Goal: Task Accomplishment & Management: Use online tool/utility

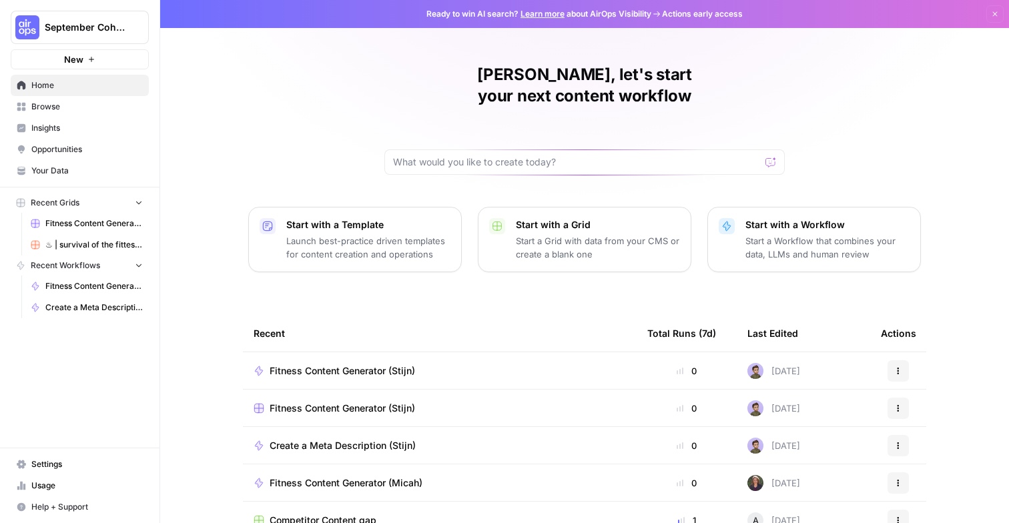
click at [76, 13] on button "September Cohort" at bounding box center [80, 27] width 138 height 33
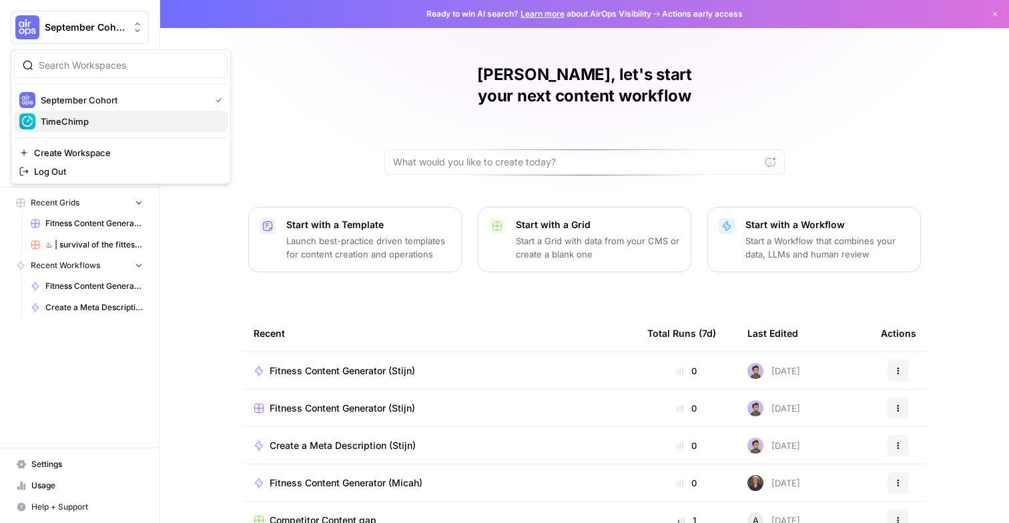
click at [112, 117] on span "TimeChimp" at bounding box center [129, 121] width 176 height 13
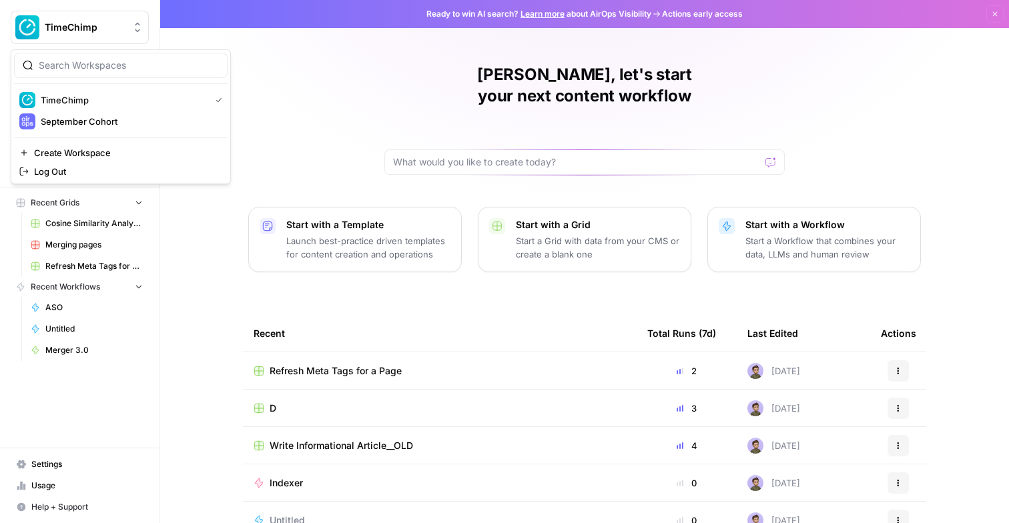
click at [100, 23] on span "TimeChimp" at bounding box center [85, 27] width 81 height 13
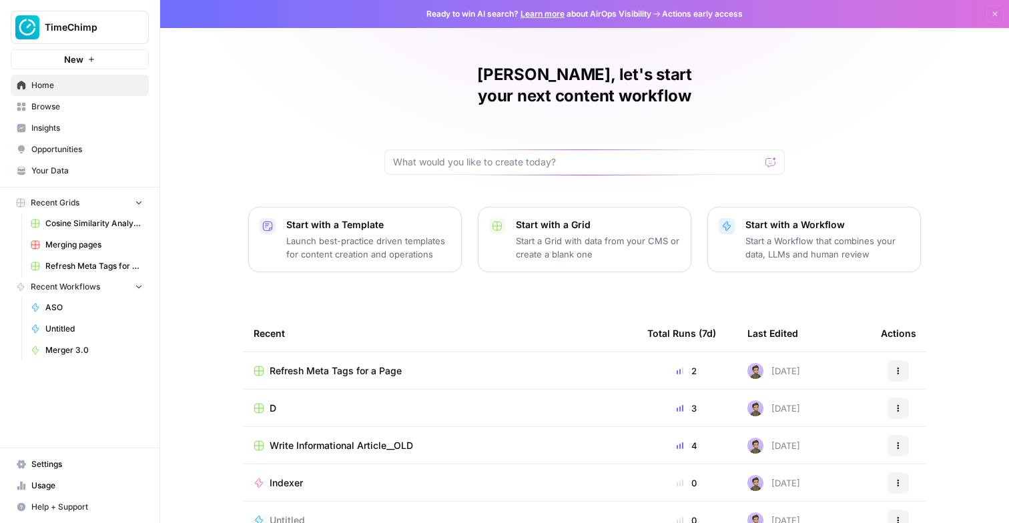
click at [300, 77] on div "Stijn, let's start your next content workflow Start with a Template Launch best…" at bounding box center [584, 317] width 849 height 635
click at [96, 30] on span "TimeChimp" at bounding box center [85, 27] width 81 height 13
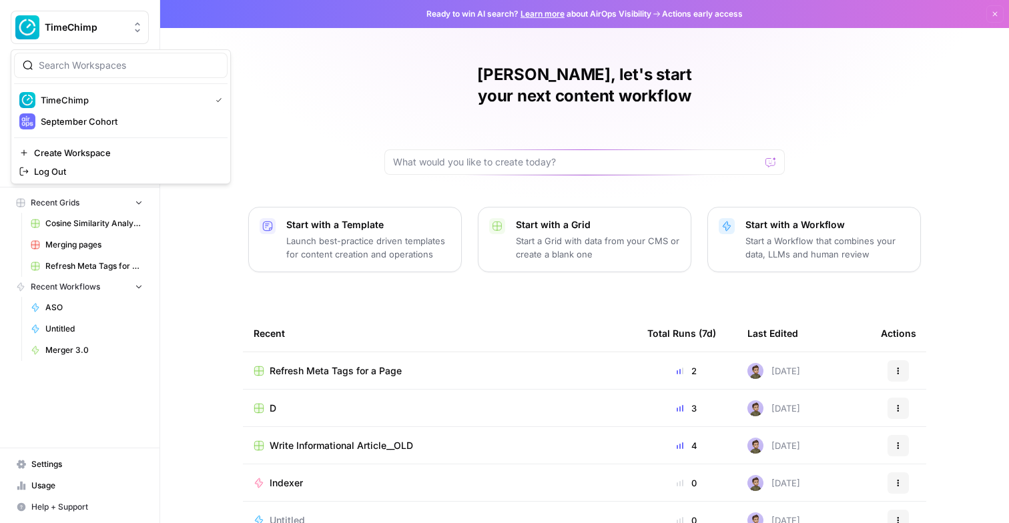
click at [377, 69] on div "Stijn, let's start your next content workflow Start with a Template Launch best…" at bounding box center [584, 317] width 849 height 635
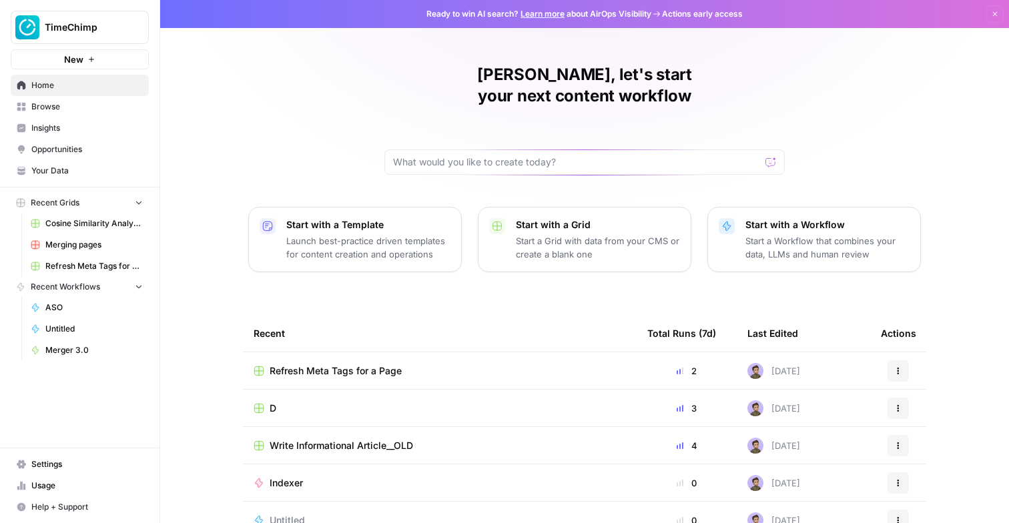
click at [119, 38] on button "TimeChimp" at bounding box center [80, 27] width 138 height 33
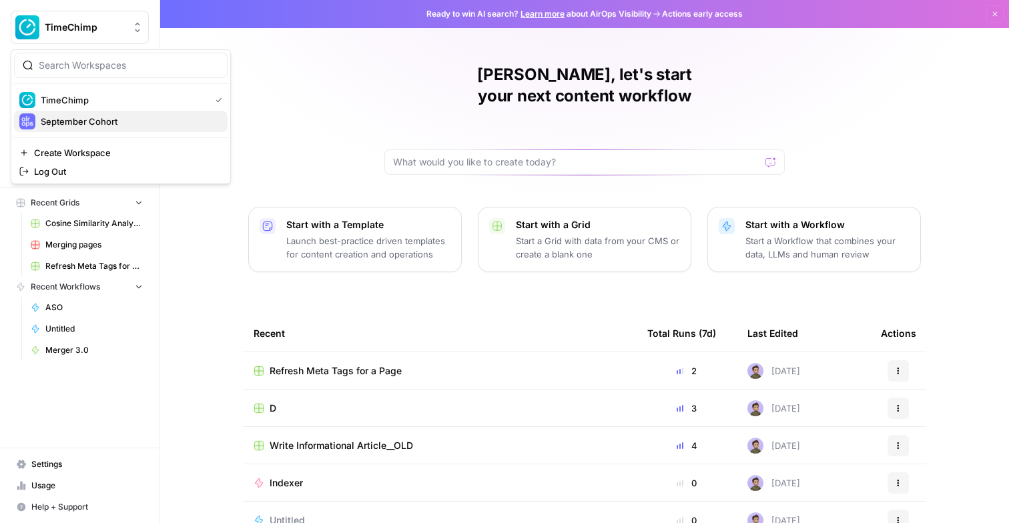
click at [101, 117] on span "September Cohort" at bounding box center [129, 121] width 176 height 13
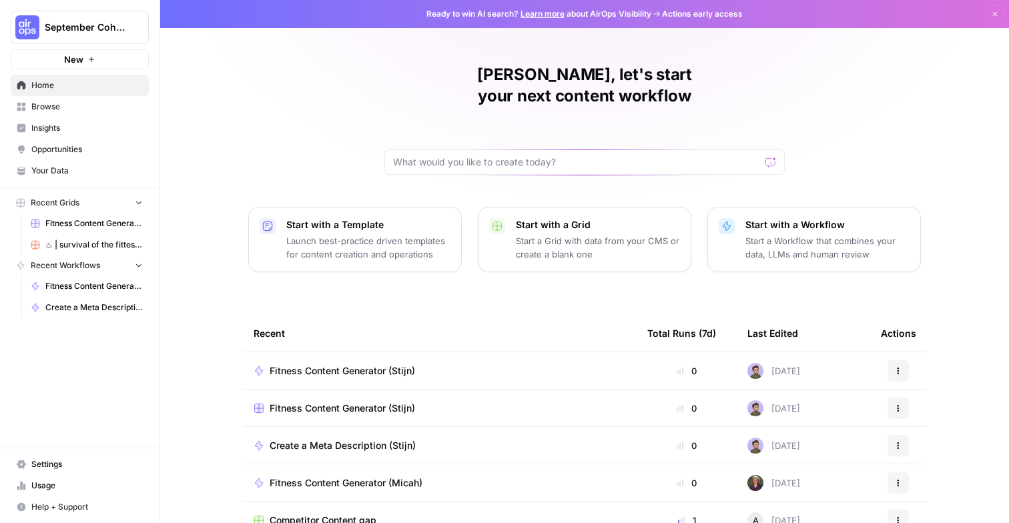
click at [164, 24] on icon "button" at bounding box center [161, 26] width 9 height 9
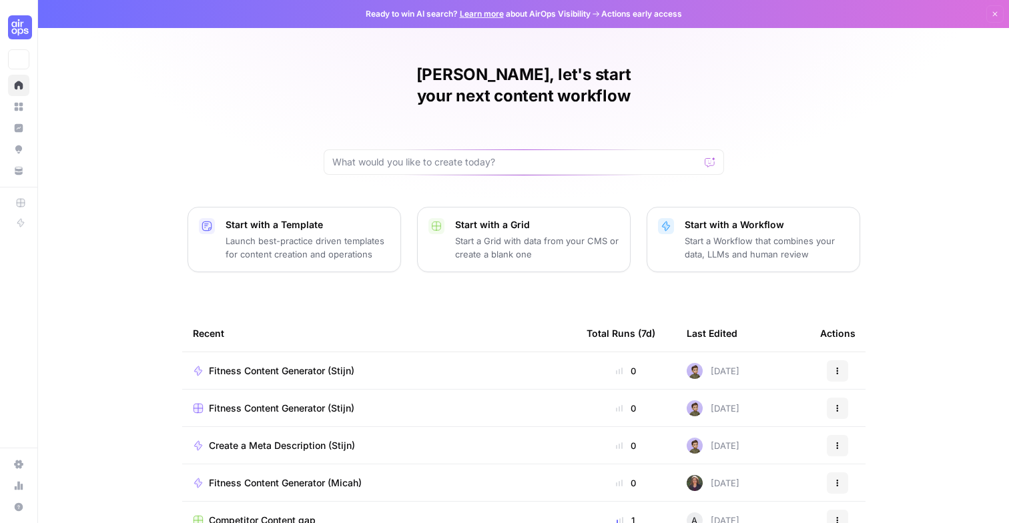
click at [256, 96] on div "Stijn, let's start your next content workflow Start with a Template Launch best…" at bounding box center [523, 317] width 971 height 635
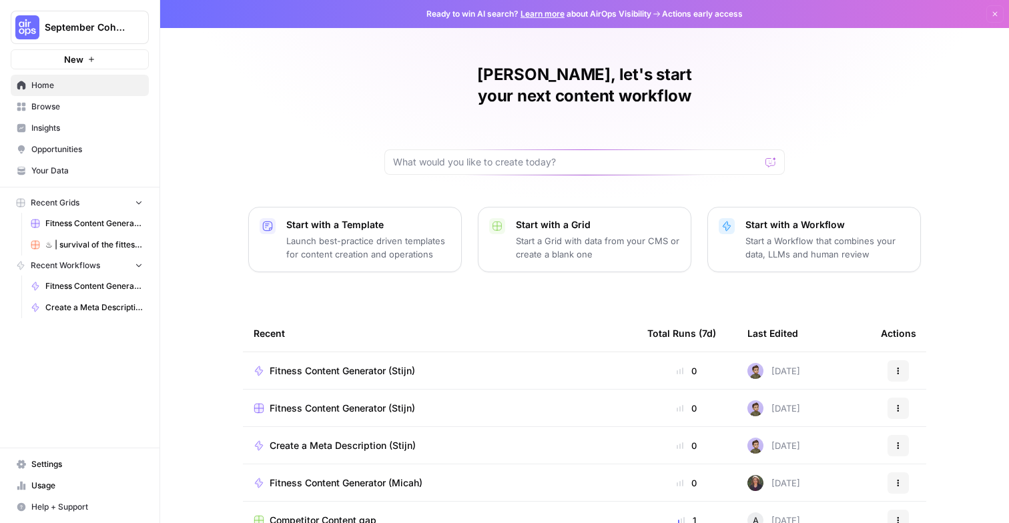
click at [74, 28] on span "September Cohort" at bounding box center [85, 27] width 81 height 13
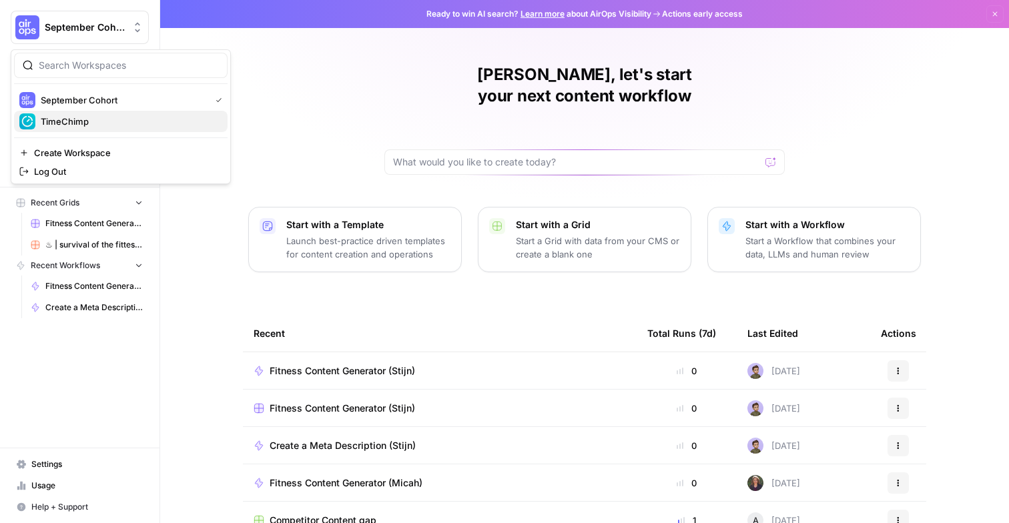
click at [74, 116] on span "TimeChimp" at bounding box center [129, 121] width 176 height 13
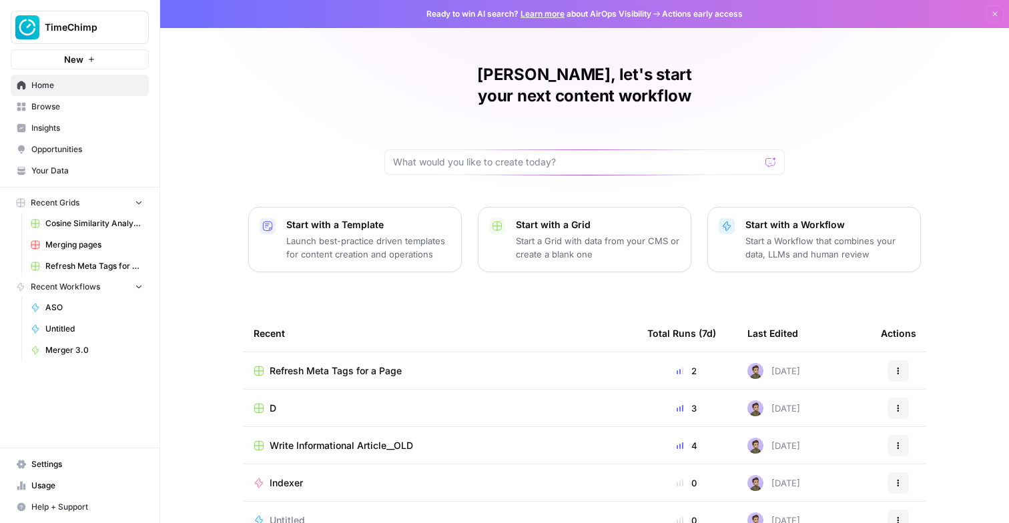
click at [74, 319] on link "Untitled" at bounding box center [87, 328] width 124 height 21
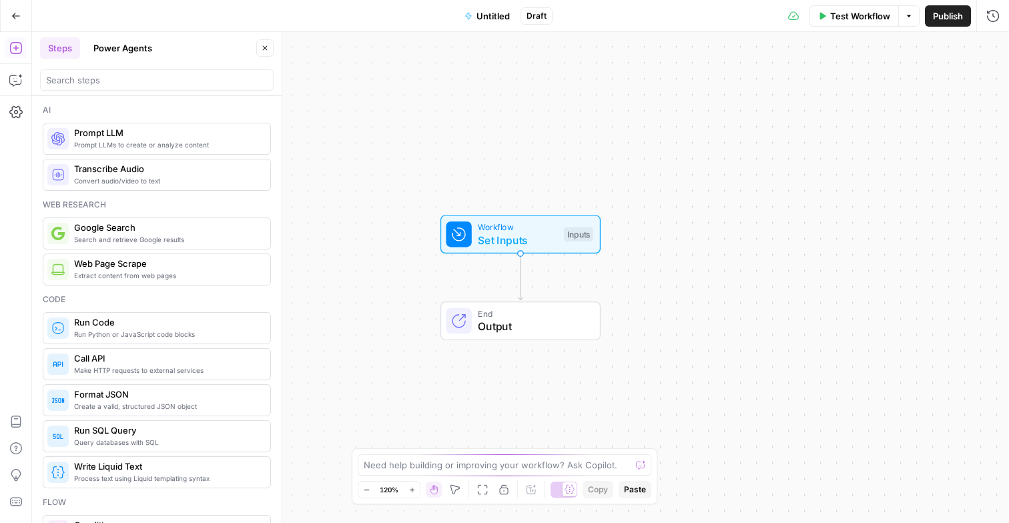
click at [17, 14] on icon "button" at bounding box center [15, 15] width 9 height 9
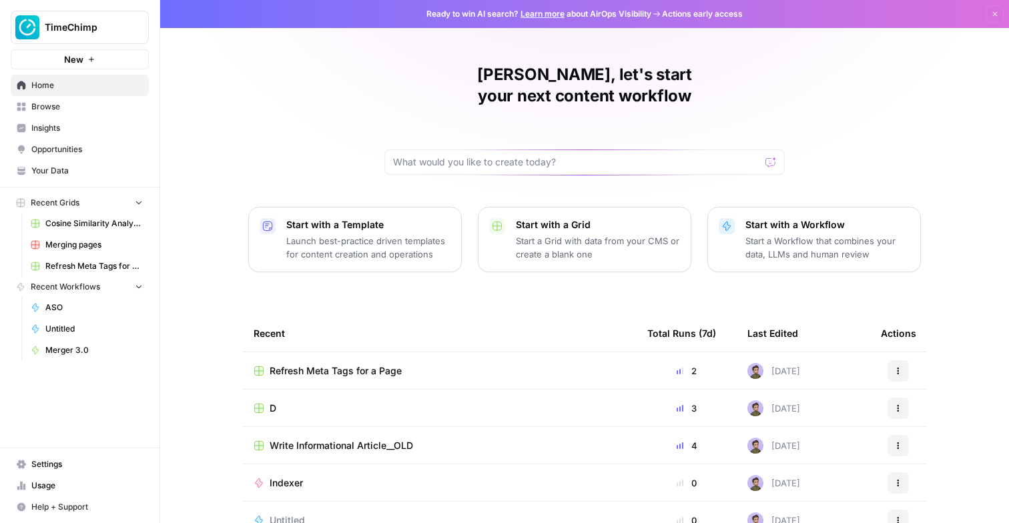
click at [67, 324] on span "Untitled" at bounding box center [93, 329] width 97 height 12
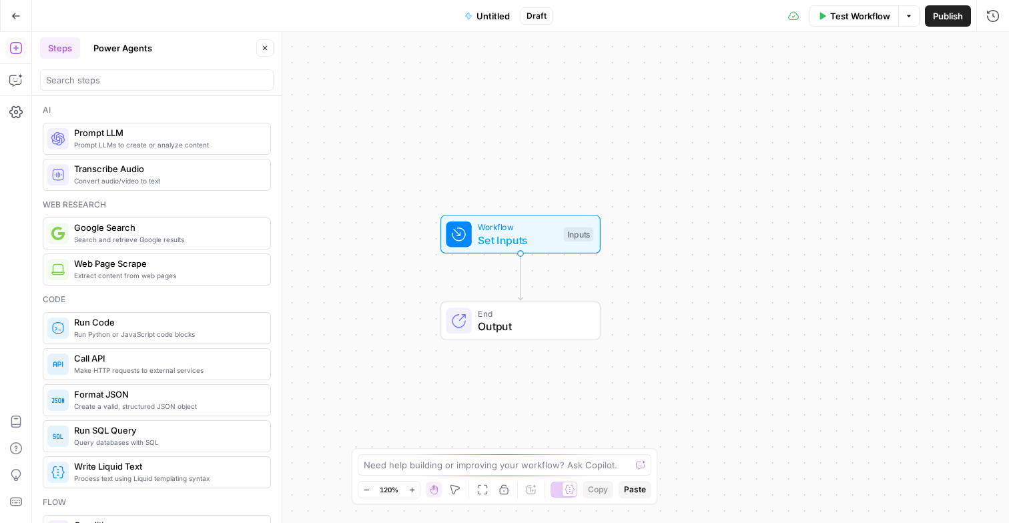
click at [104, 97] on div "Ai Prompt LLMs to create or analyze content Prompt LLM Convert audio/video to t…" at bounding box center [157, 309] width 250 height 427
click at [101, 80] on input "search" at bounding box center [157, 79] width 222 height 13
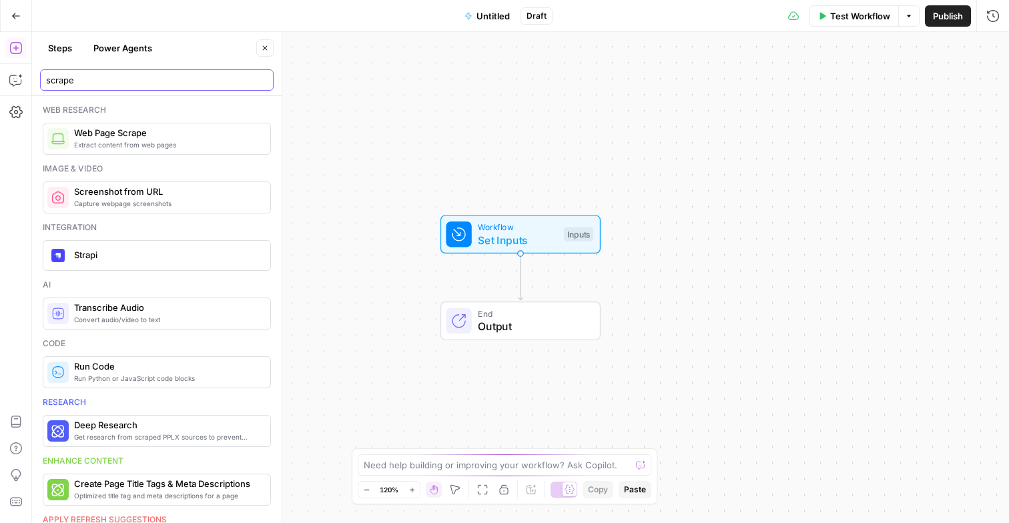
type input "scrape"
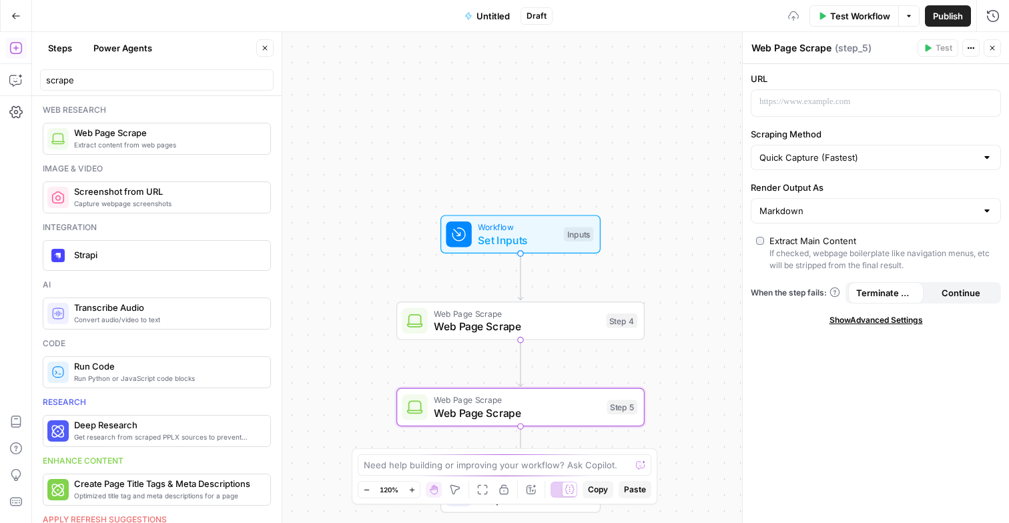
click at [500, 339] on div "Web Page Scrape Web Page Scrape Step 4 Copy step Delete step Add Note Test" at bounding box center [520, 321] width 248 height 39
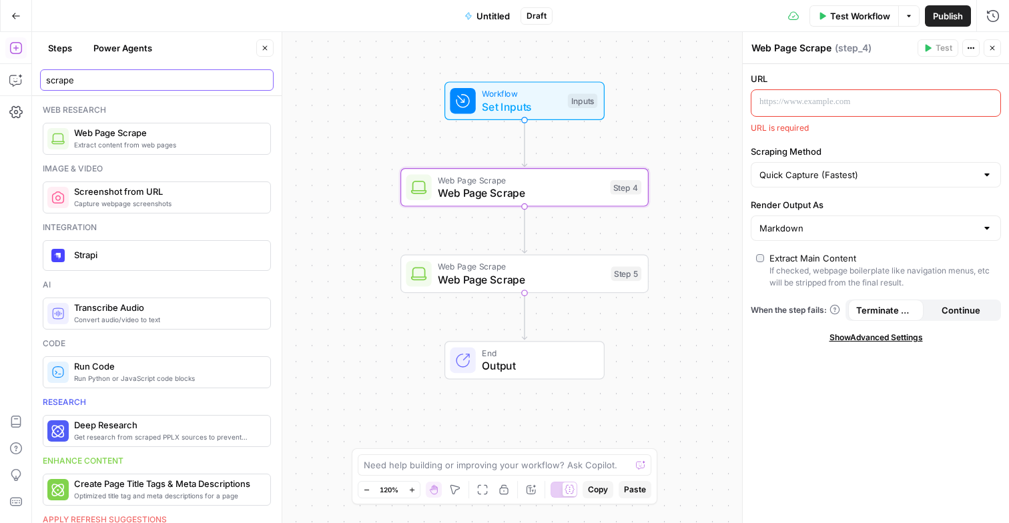
click at [114, 76] on input "scrape" at bounding box center [157, 79] width 222 height 13
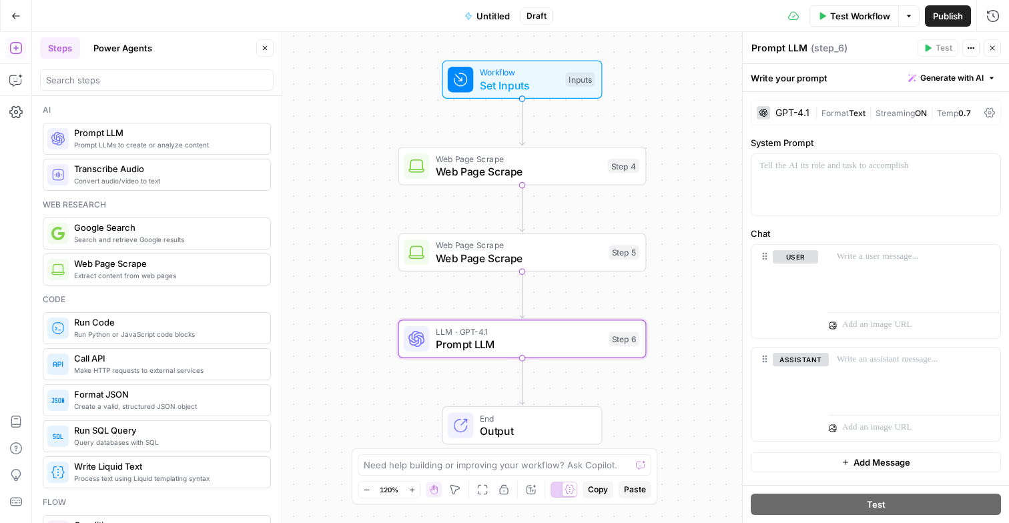
click at [371, 178] on div "Workflow Set Inputs Inputs Web Page Scrape Web Page Scrape Step 4 Web Page Scra…" at bounding box center [520, 277] width 977 height 491
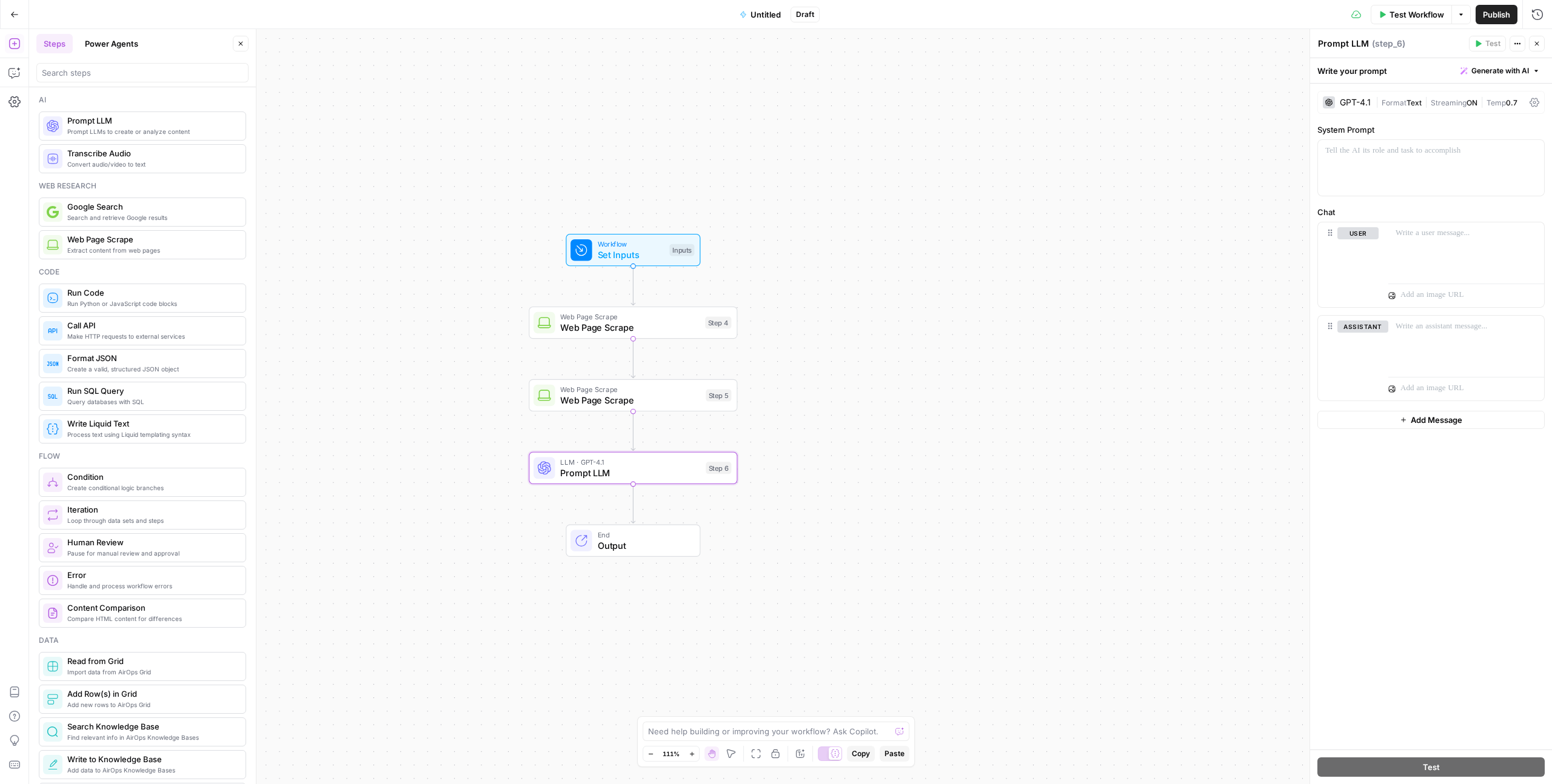
click at [588, 318] on span "Web Page Scrape" at bounding box center [629, 317] width 139 height 11
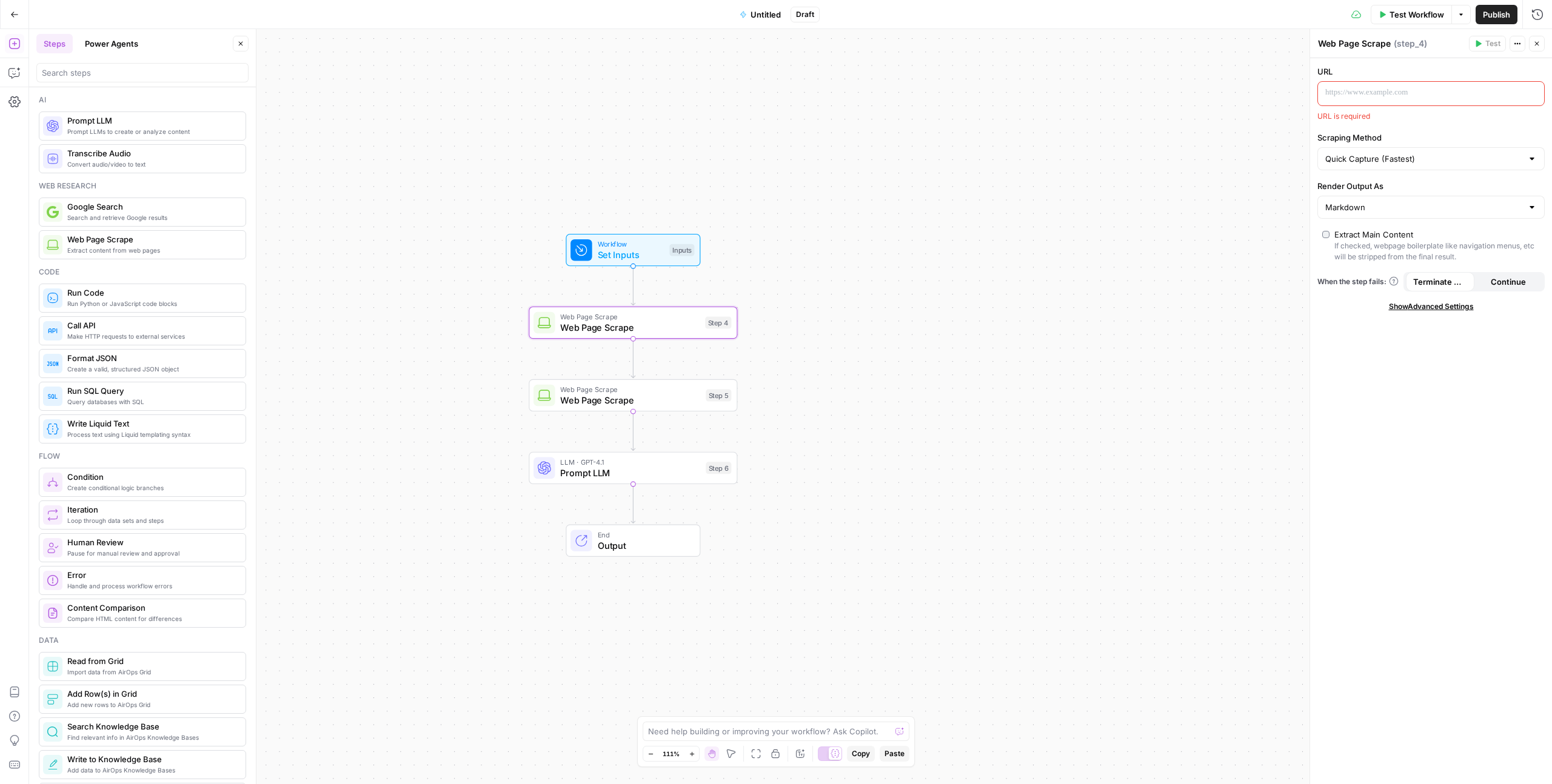
click at [616, 254] on span "Set Inputs" at bounding box center [631, 254] width 66 height 14
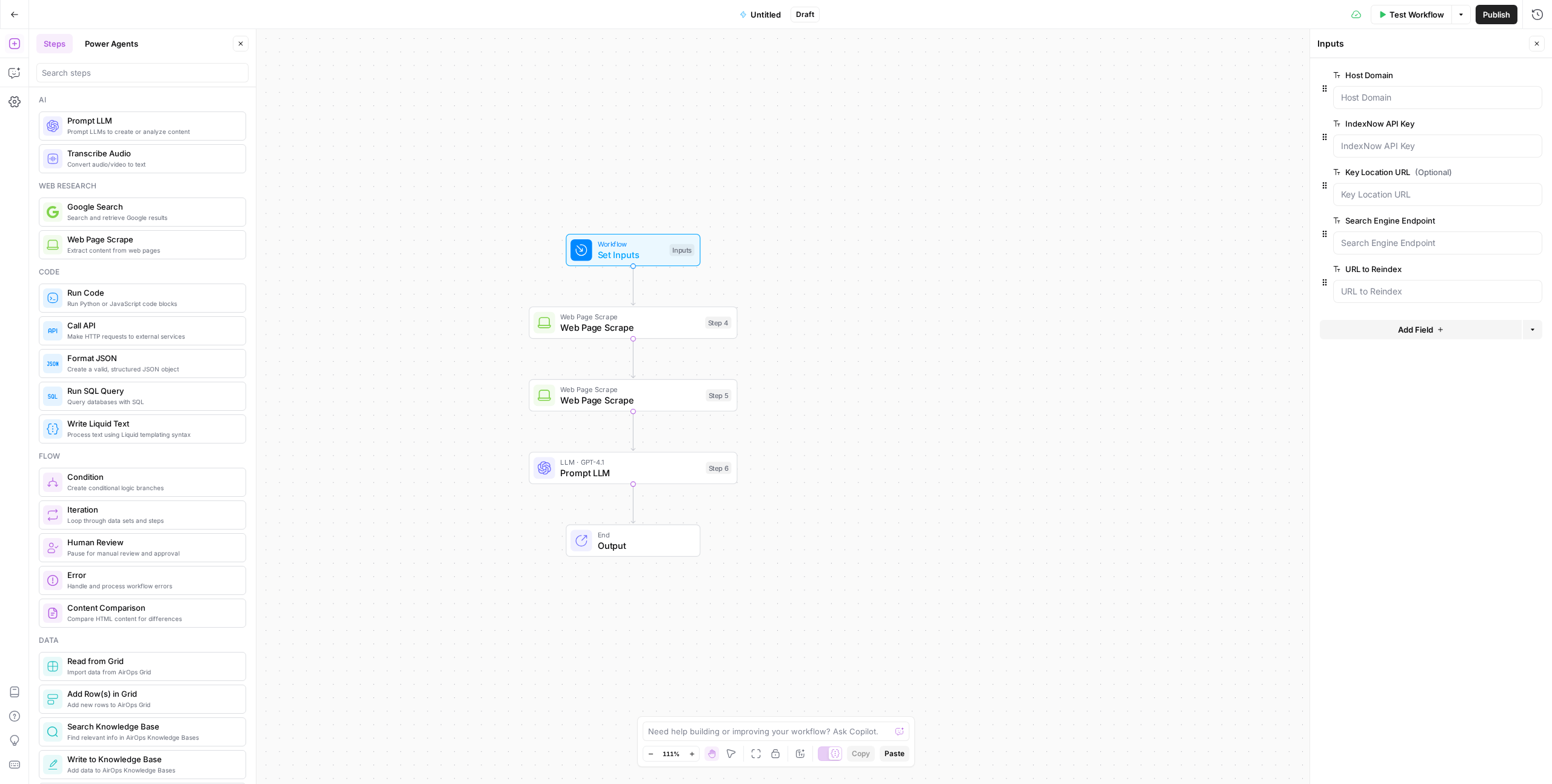
click at [6, 15] on button "Go Back" at bounding box center [15, 15] width 22 height 22
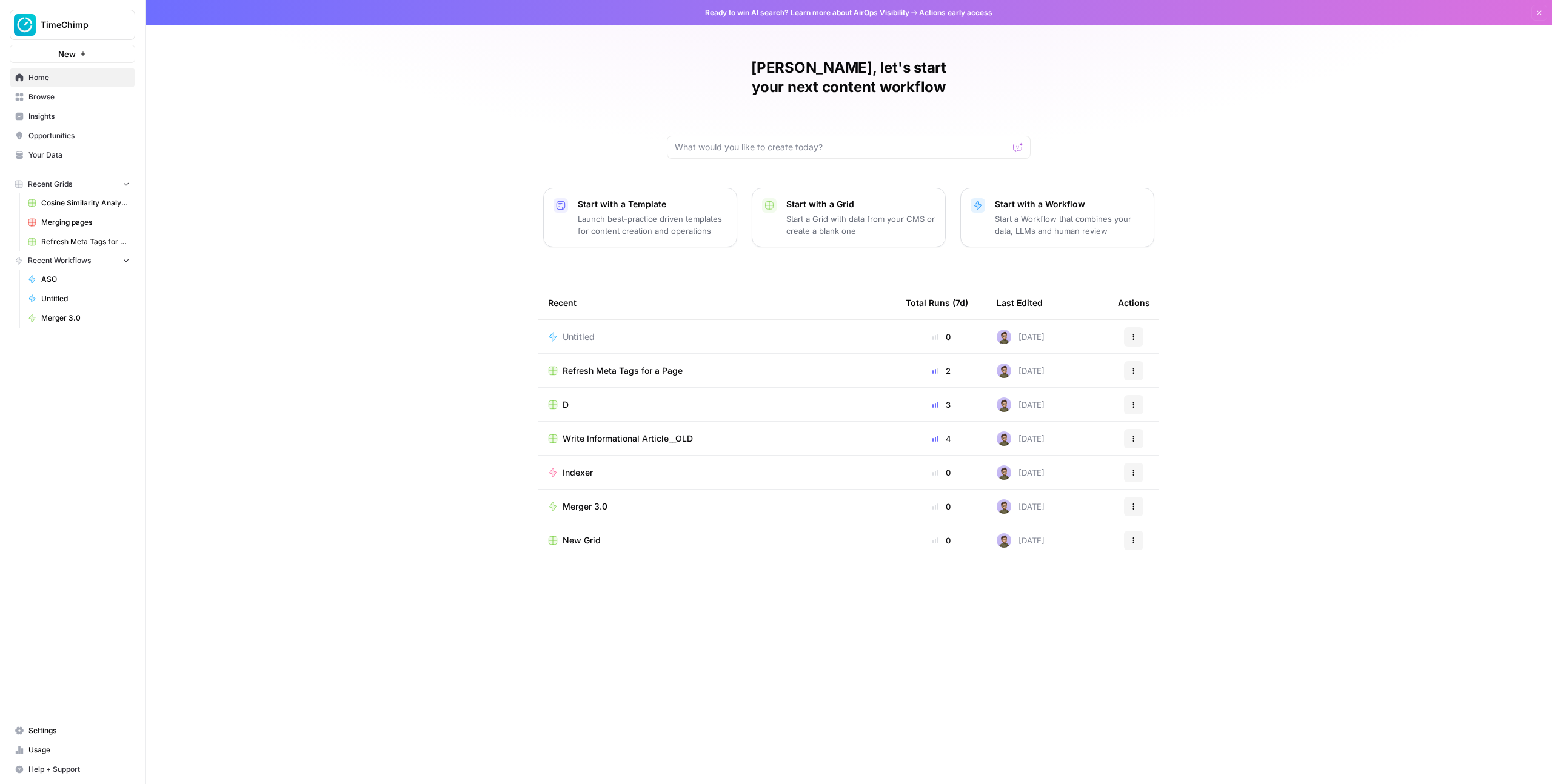
click at [85, 55] on icon "button" at bounding box center [83, 54] width 7 height 7
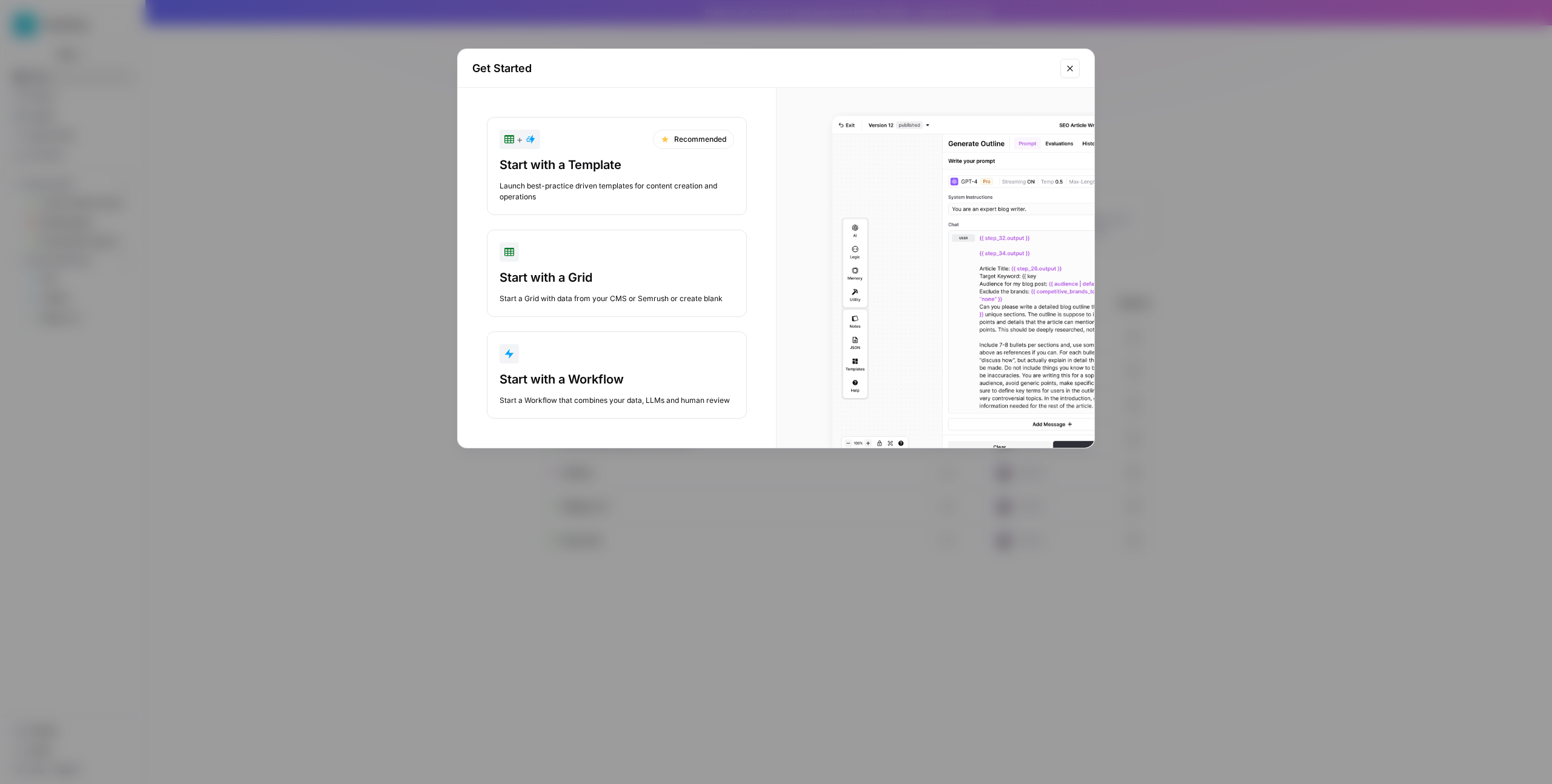
click at [542, 370] on button "Start with a Workflow Start a Workflow that combines your data, LLMs and human …" at bounding box center [617, 375] width 260 height 87
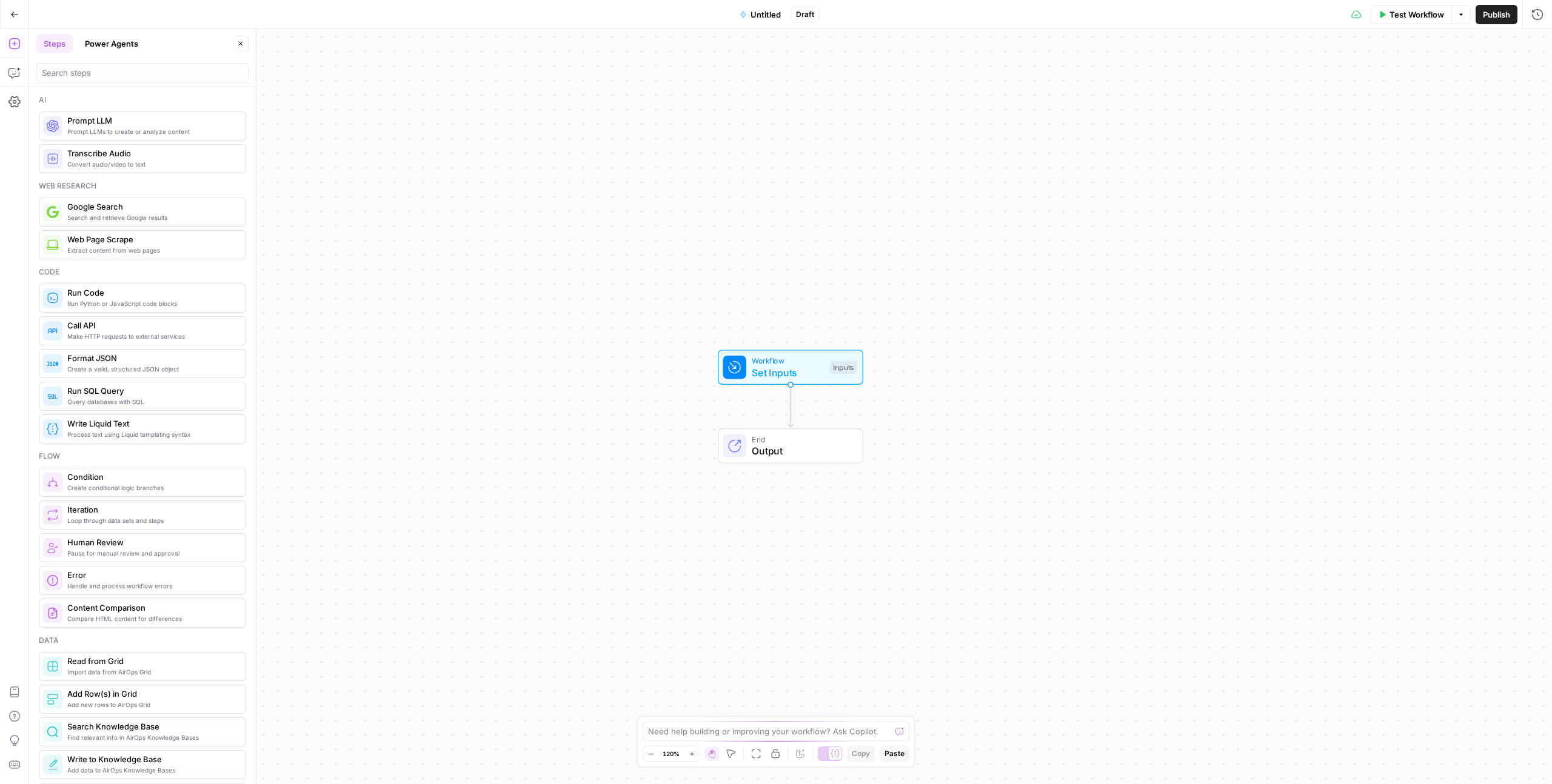
click at [781, 364] on span "Workflow" at bounding box center [787, 361] width 72 height 12
click at [916, 83] on span "Add Field" at bounding box center [1416, 82] width 35 height 12
click at [916, 126] on label "Short Text" at bounding box center [1372, 108] width 110 height 55
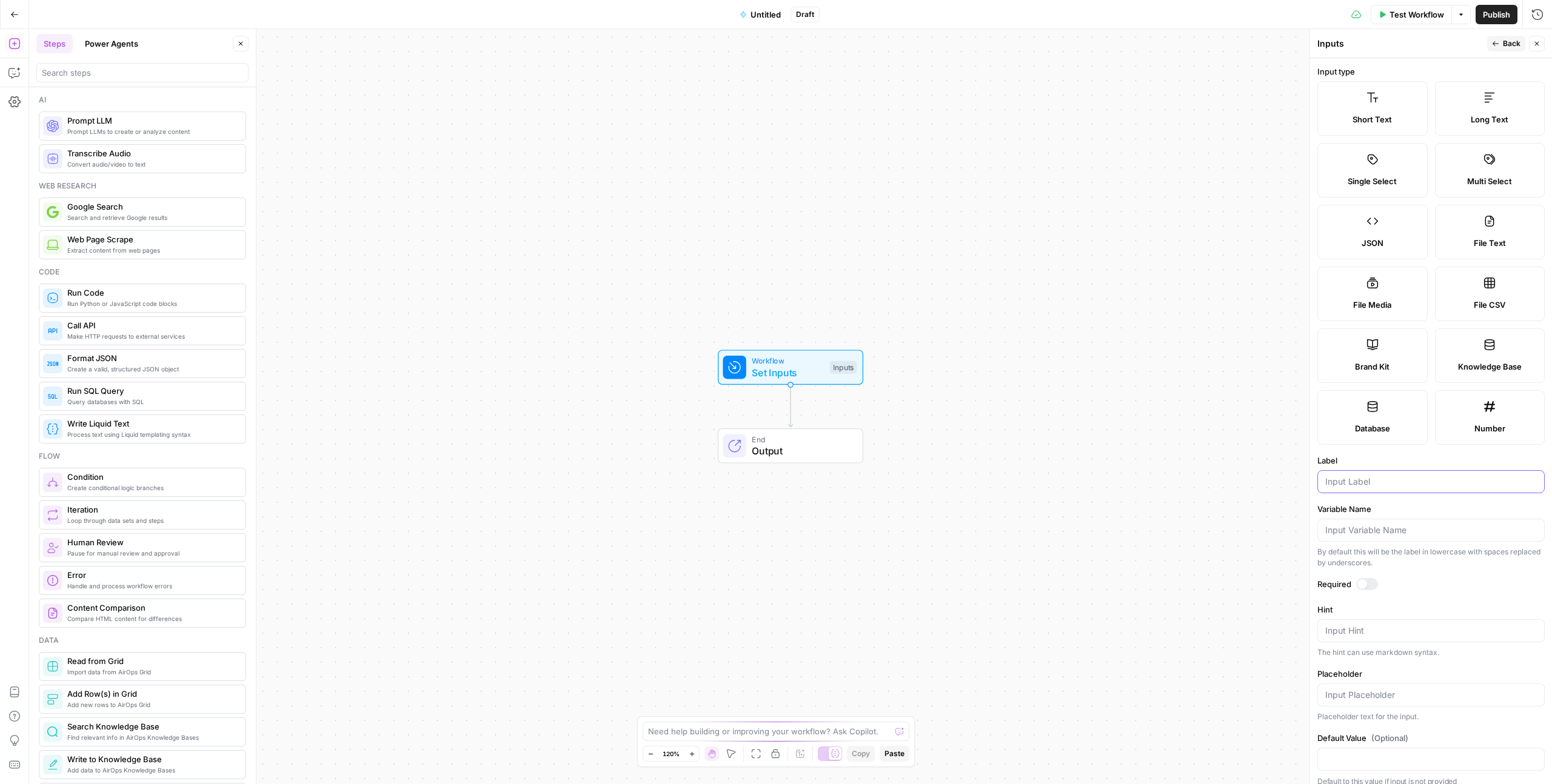
click at [916, 474] on input "Label" at bounding box center [1430, 481] width 212 height 12
type input "u"
type input "your_ru"
type input "Our_url"
click at [916, 46] on icon "button" at bounding box center [1537, 44] width 7 height 7
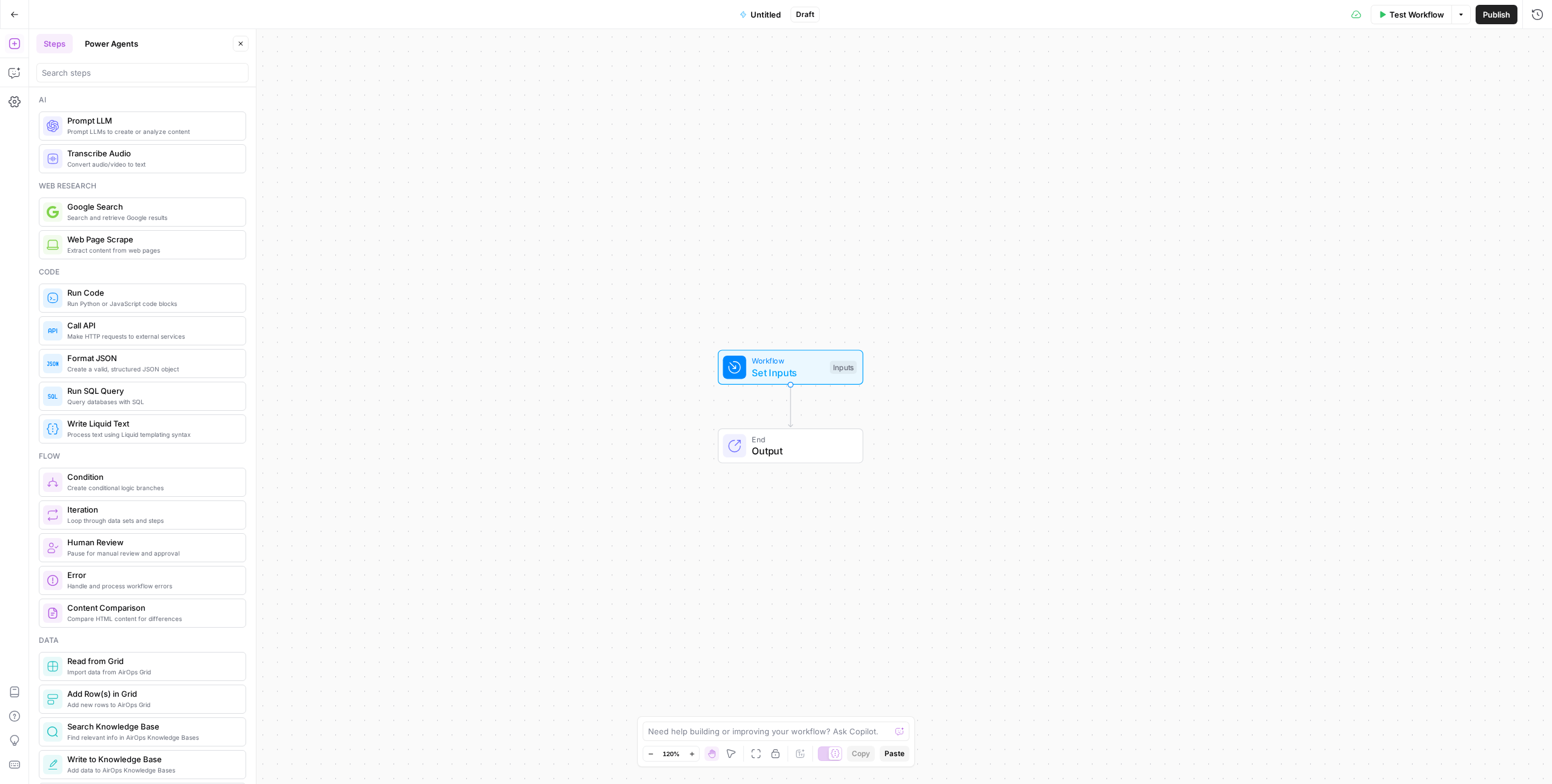
click at [797, 366] on span "Set Inputs" at bounding box center [787, 372] width 72 height 15
click at [916, 123] on form "Our_url (Optional) edit field Delete group Add Field Options" at bounding box center [1431, 421] width 242 height 726
click at [916, 139] on button "Add Field" at bounding box center [1420, 135] width 202 height 19
click at [916, 117] on div "Short Text" at bounding box center [1372, 119] width 90 height 12
click at [916, 474] on div at bounding box center [1431, 481] width 227 height 23
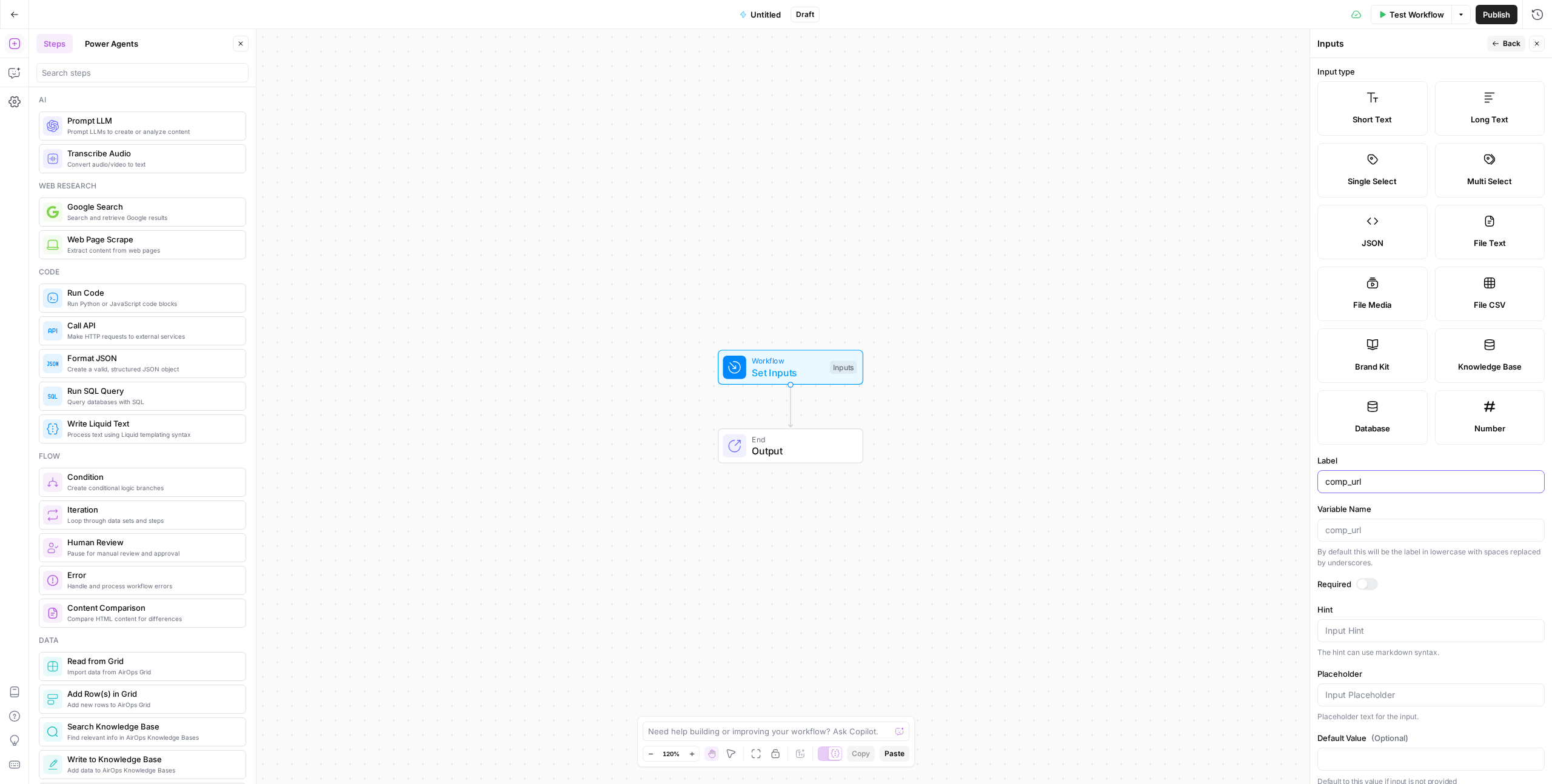
type input "comp_url"
click at [916, 44] on span "Back" at bounding box center [1511, 44] width 17 height 11
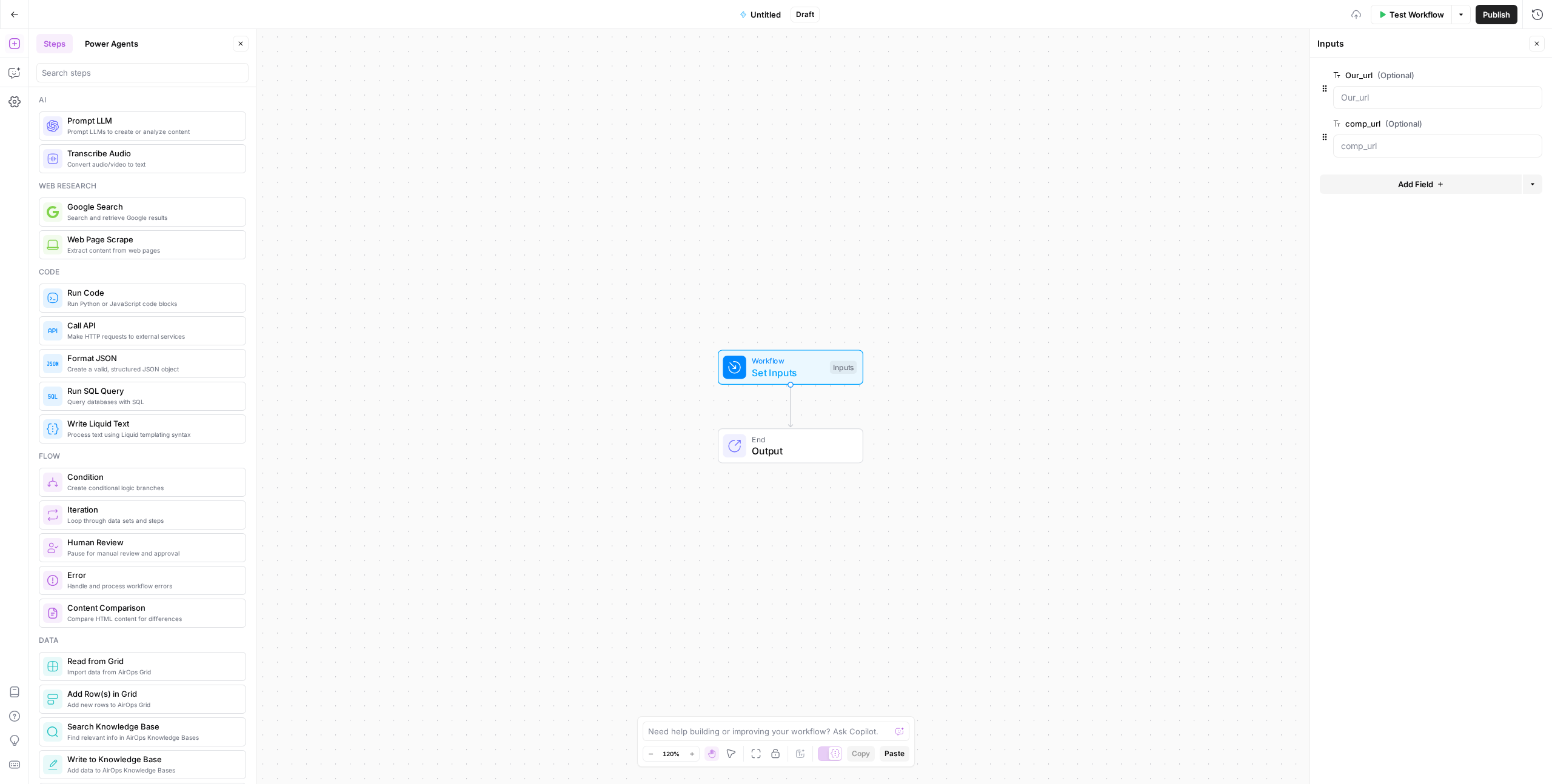
click at [916, 181] on button "Add Field" at bounding box center [1420, 184] width 202 height 19
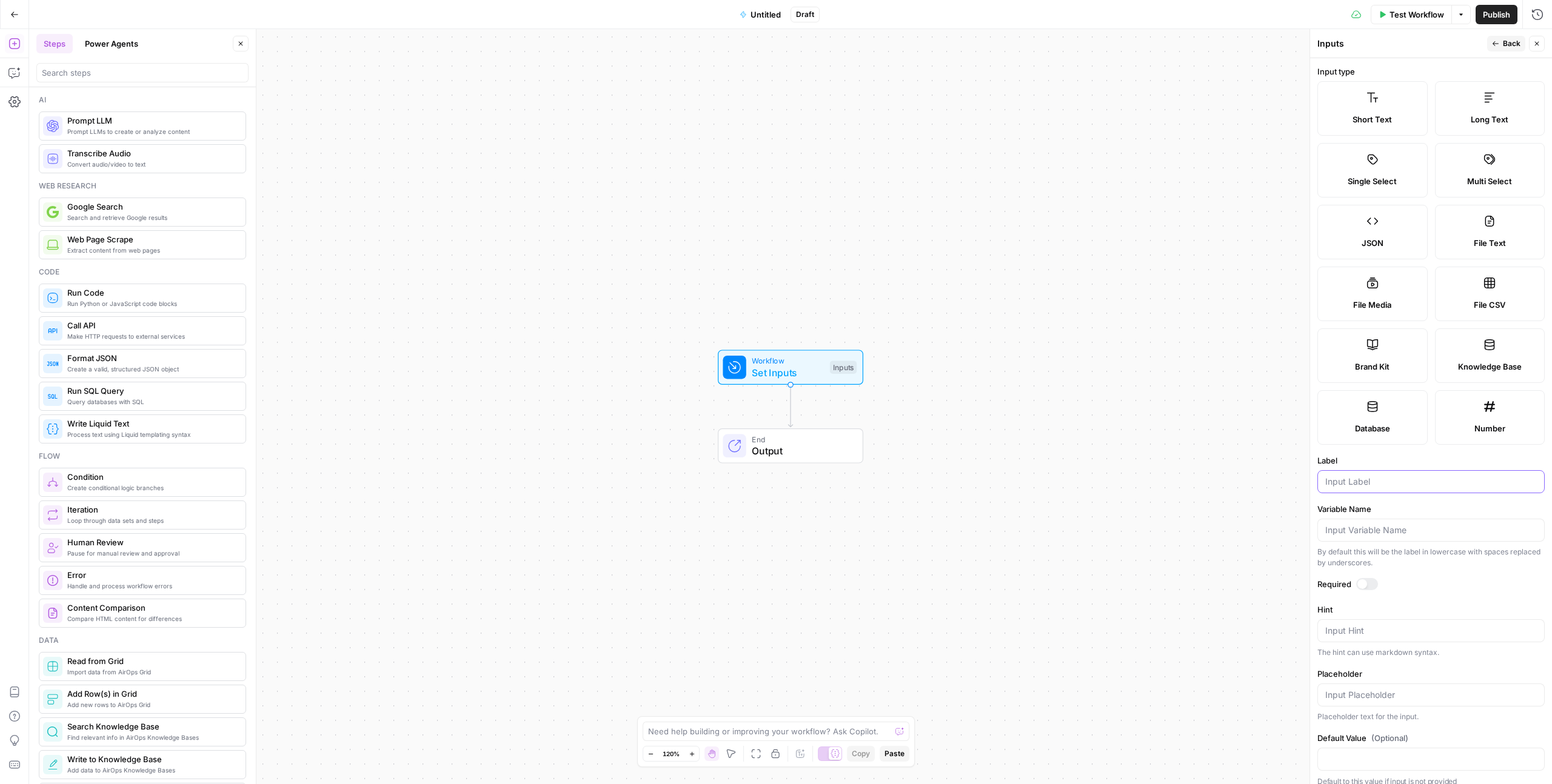
click at [916, 474] on input "Label" at bounding box center [1430, 481] width 212 height 12
type input "Keyword"
click at [916, 41] on icon "button" at bounding box center [1496, 44] width 7 height 7
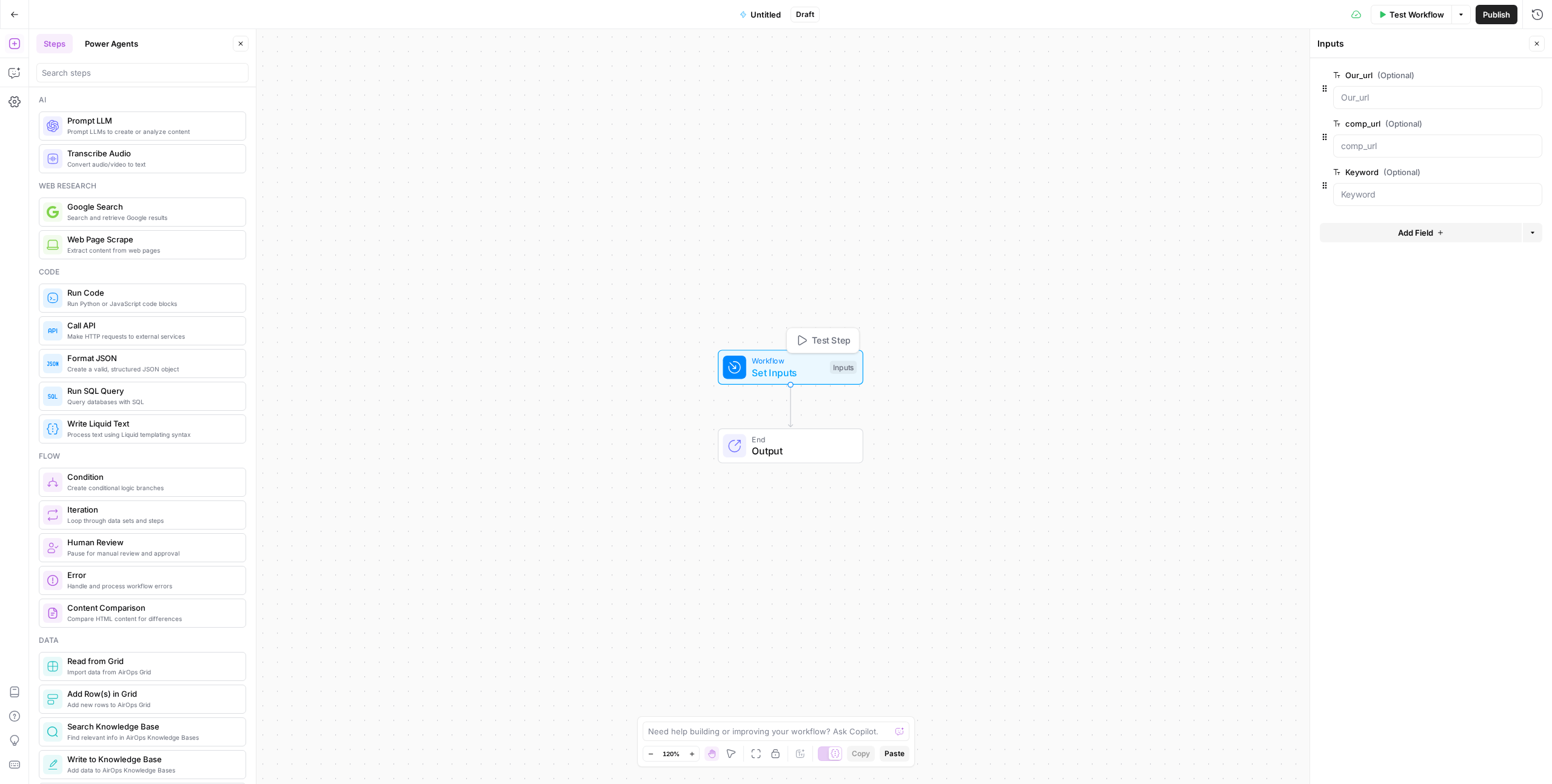
click at [772, 365] on span "Set Inputs" at bounding box center [787, 372] width 72 height 15
click at [916, 94] on input "Our_url (Optional)" at bounding box center [1438, 97] width 194 height 12
click at [916, 14] on span "Test Workflow" at bounding box center [1417, 14] width 55 height 12
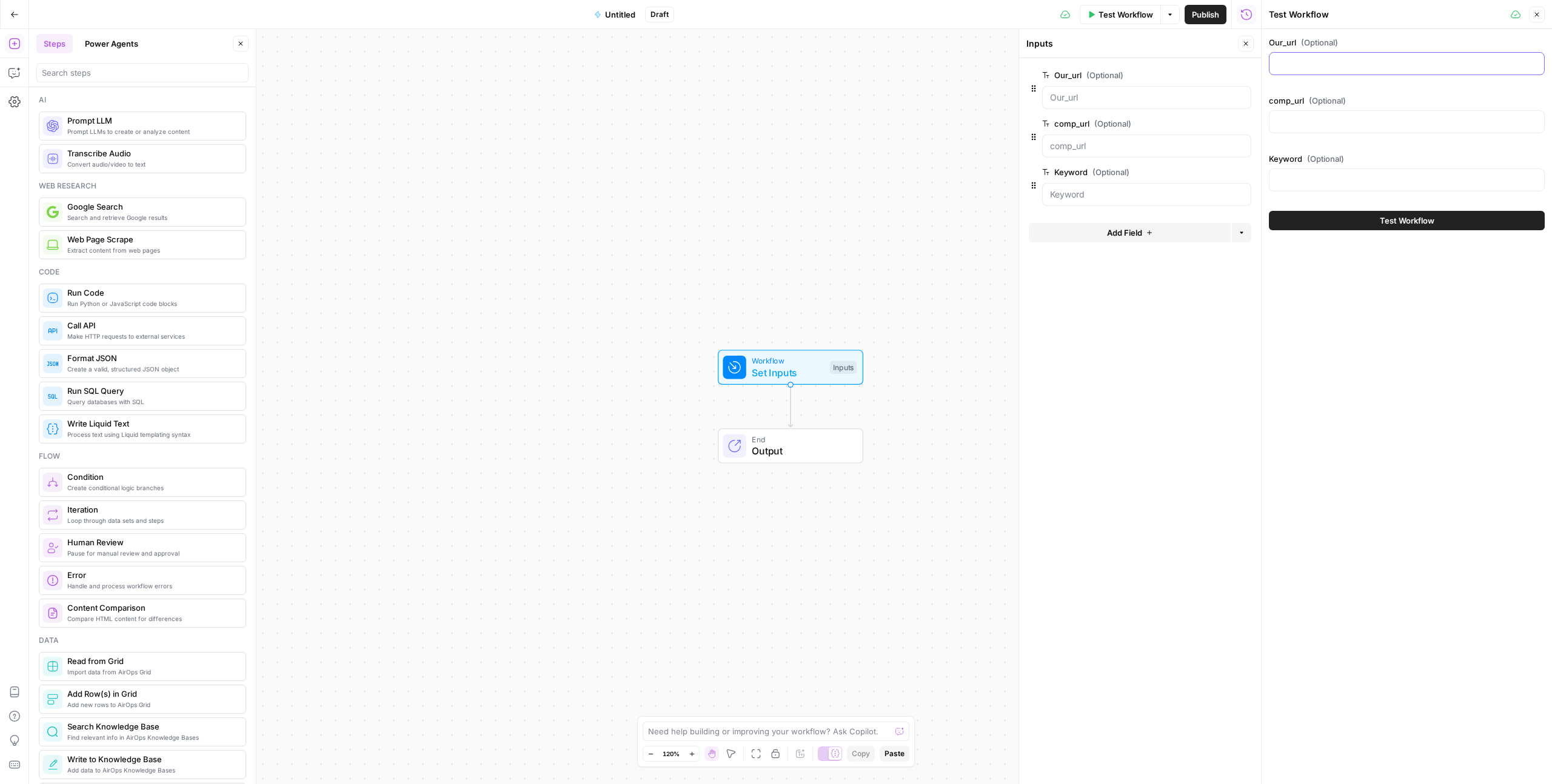
click at [916, 65] on input "Our_url (Optional)" at bounding box center [1407, 63] width 260 height 12
paste input "https://www.timechimp.com/blog/eu-arbeidstijdenrichtlijn-2025-naleving-voor-ned…"
type input "https://www.timechimp.com/blog/eu-arbeidstijdenrichtlijn-2025-naleving-voor-ned…"
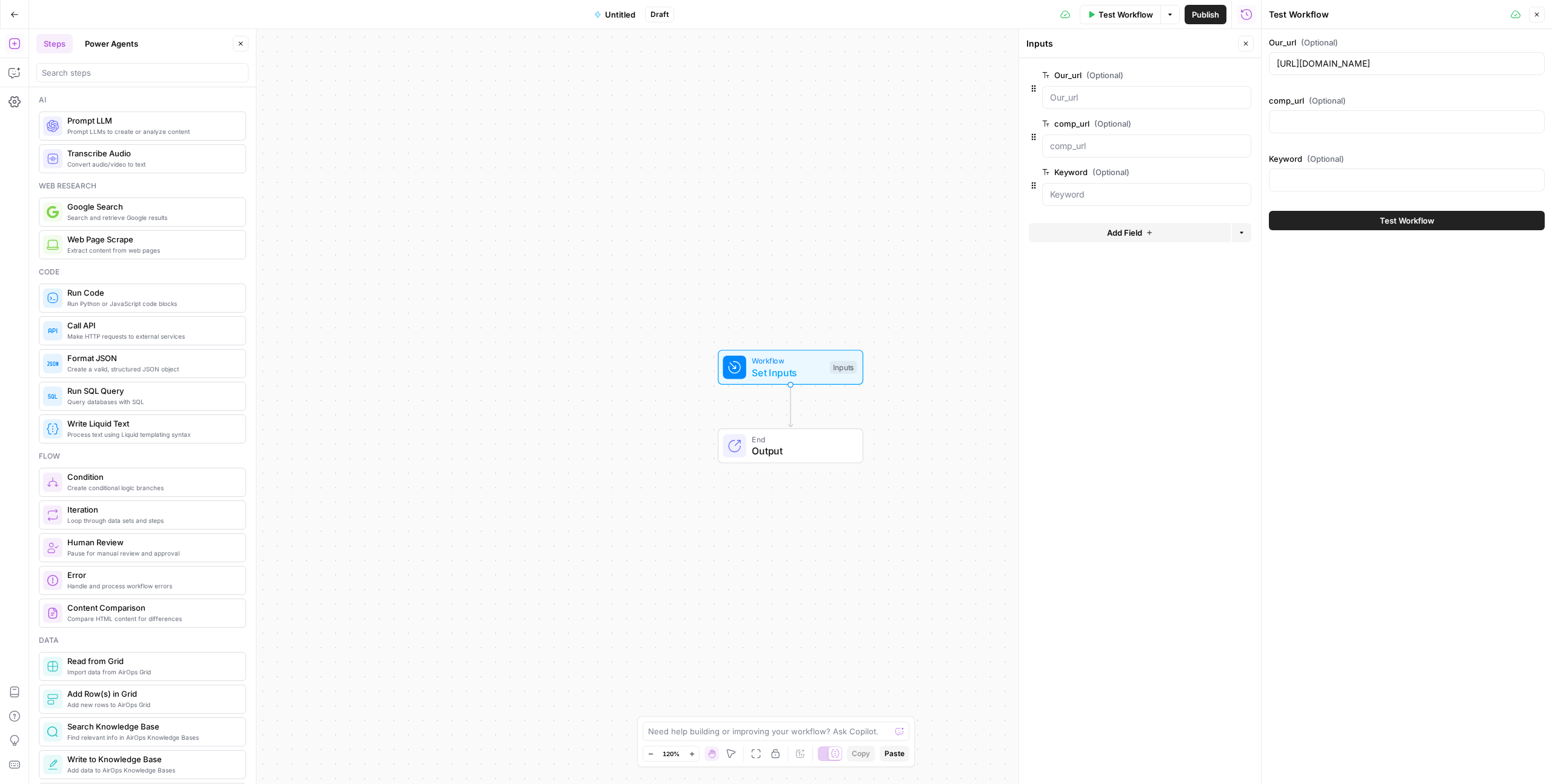
click at [916, 112] on div at bounding box center [1407, 121] width 276 height 23
paste input "https://toggl.com/blog/eu-mandatory-time-tracking"
type input "https://toggl.com/blog/eu-mandatory-time-tracking"
click at [916, 177] on input "Keyword (Optional)" at bounding box center [1407, 179] width 260 height 12
paste input "EU-arbeidstijdenrichtlijn"
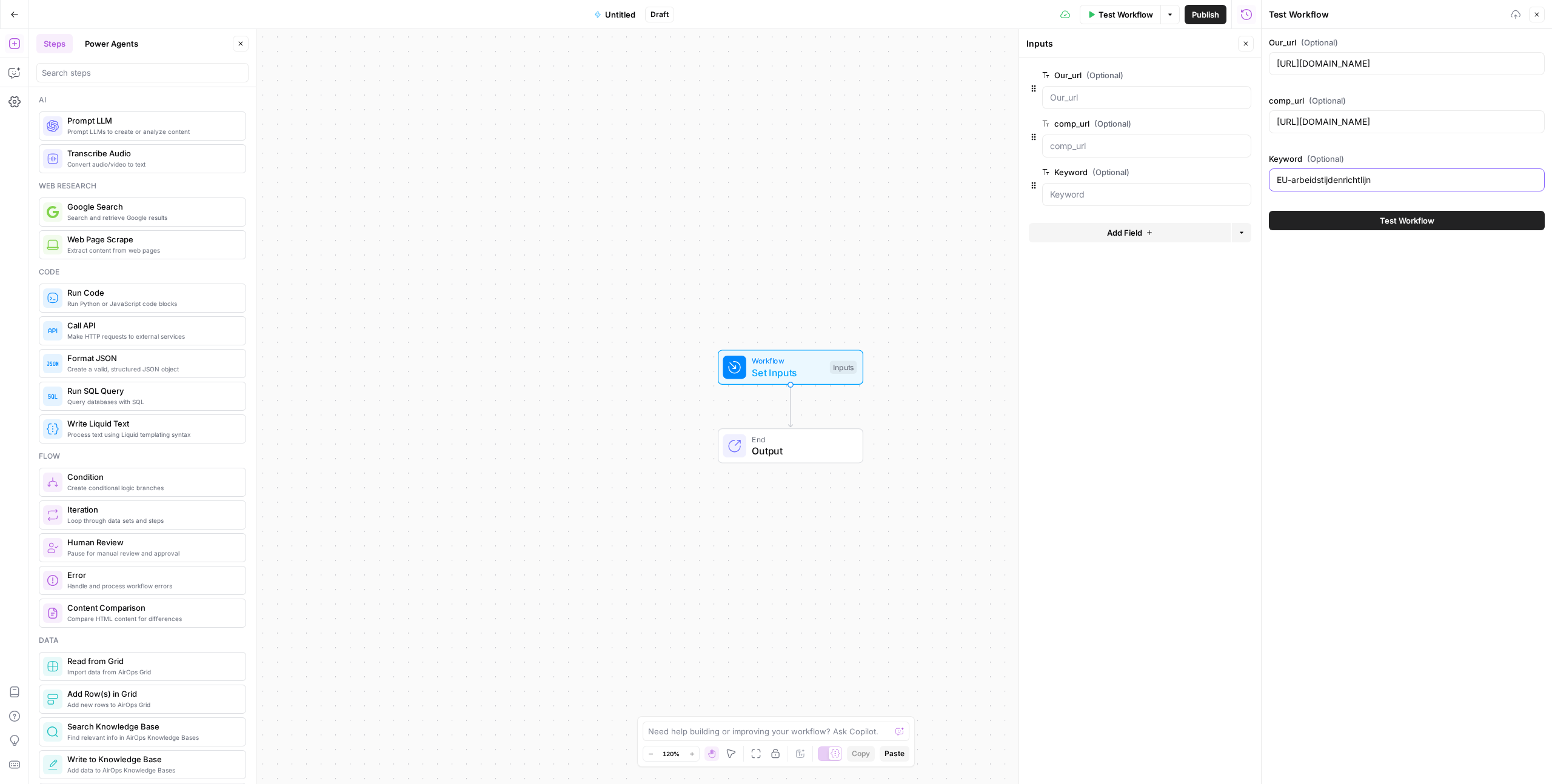
type input "EU-arbeidstijdenrichtlijn"
click at [916, 291] on div "Our_url (Optional) https://www.timechimp.com/blog/eu-arbeidstijdenrichtlijn-202…" at bounding box center [1407, 406] width 291 height 755
click at [916, 12] on button "Close" at bounding box center [1537, 14] width 15 height 15
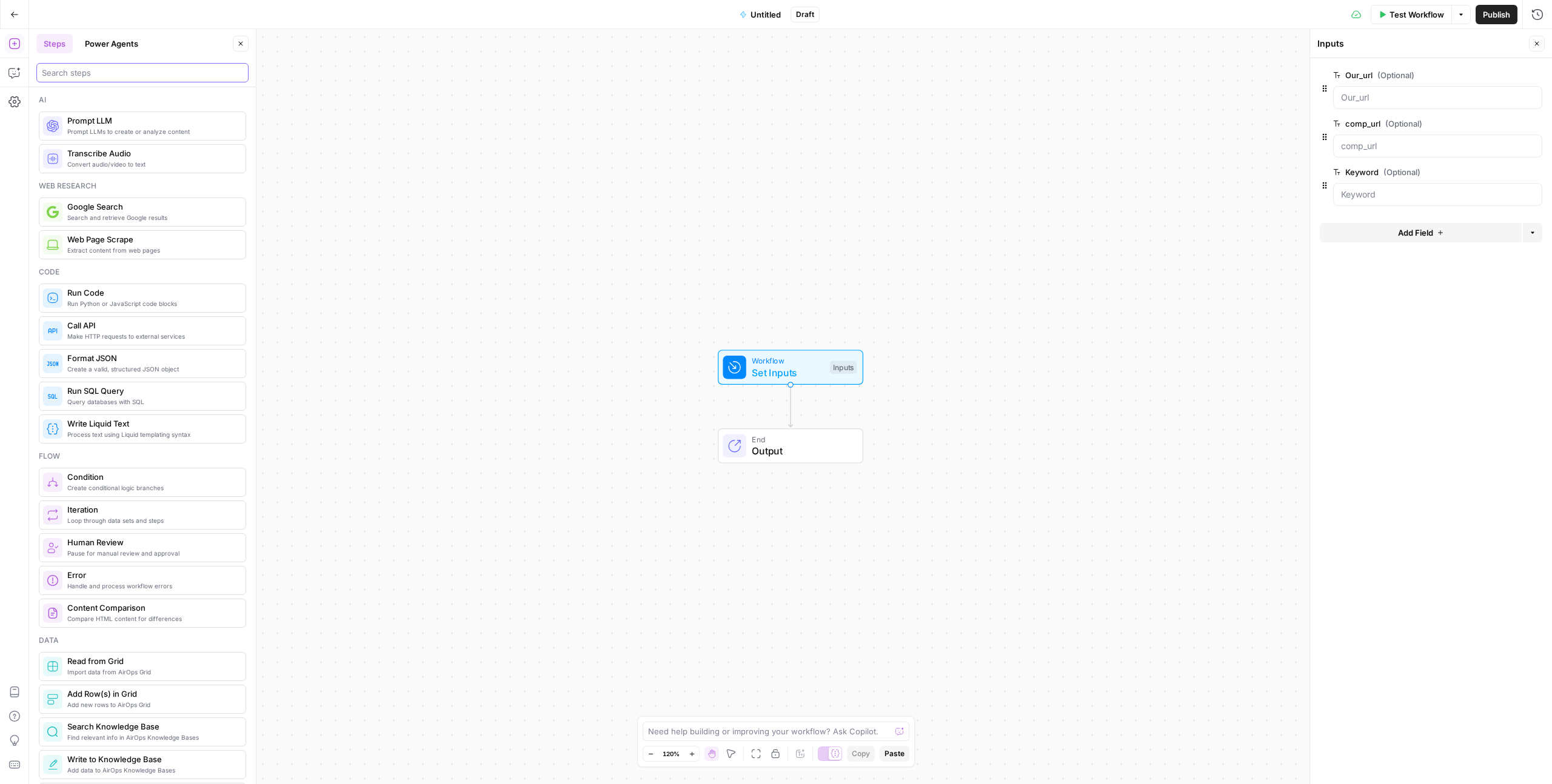
click at [138, 74] on input "search" at bounding box center [143, 72] width 202 height 12
type textarea "Web Page Scrape"
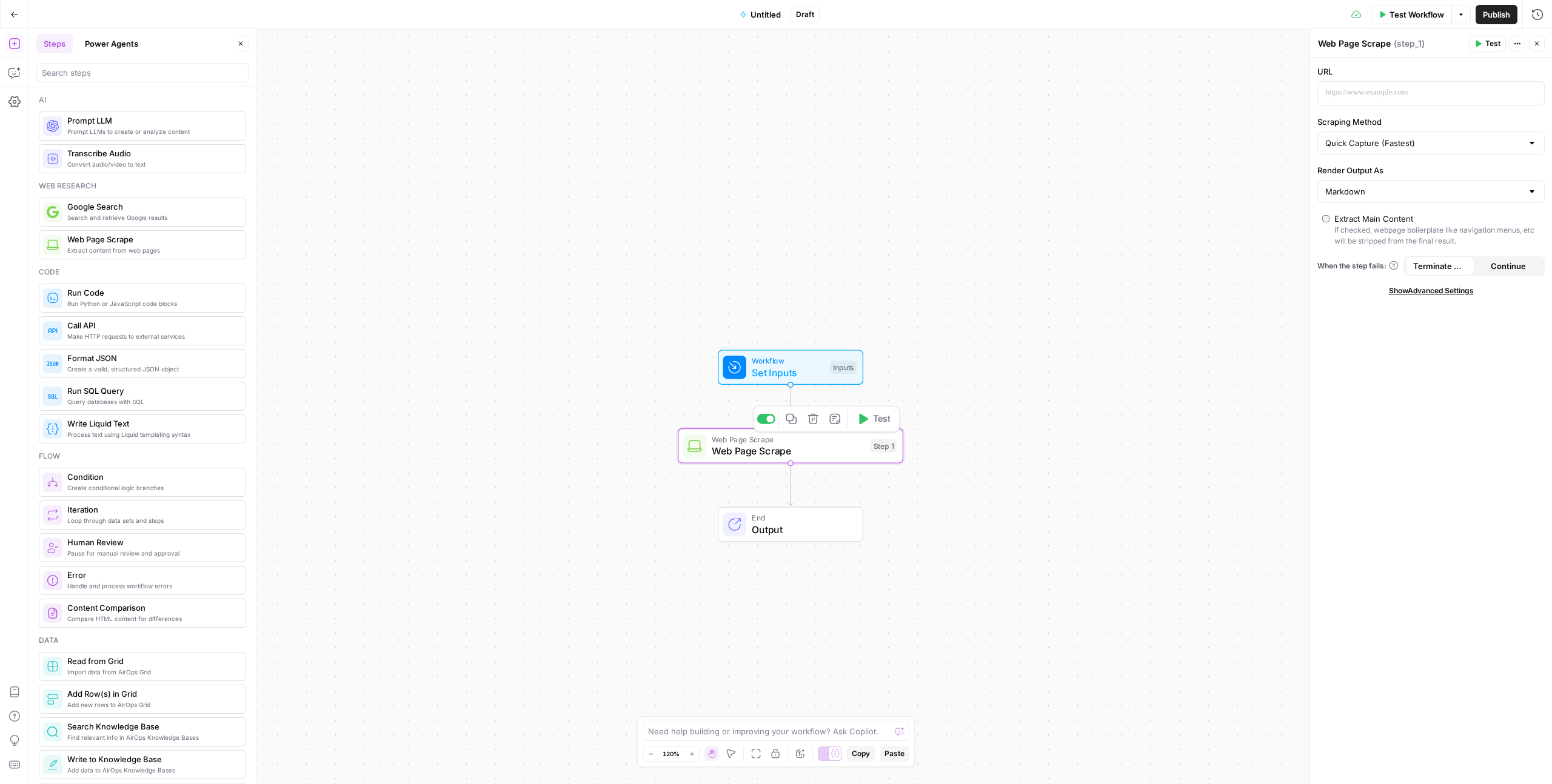
click at [792, 419] on icon "button" at bounding box center [791, 419] width 10 height 10
click at [792, 474] on icon "Edge from step_1 to end" at bounding box center [790, 484] width 5 height 43
click at [822, 452] on span "Web Page Scrape" at bounding box center [788, 451] width 153 height 15
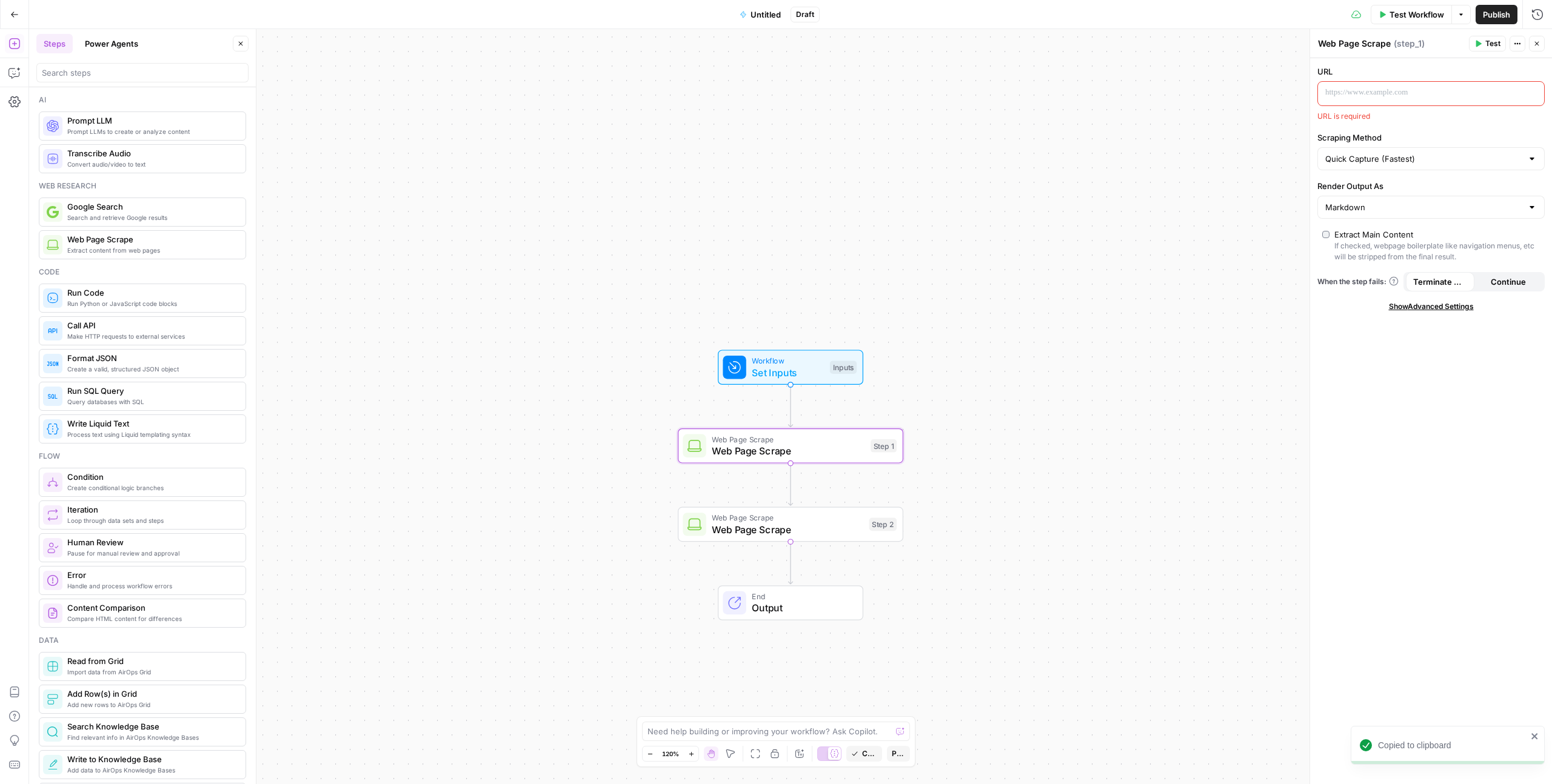
click at [916, 94] on p at bounding box center [1421, 92] width 193 height 12
click at [916, 94] on icon "button" at bounding box center [1533, 93] width 6 height 6
click at [916, 141] on button "Select variable Our_url" at bounding box center [965, 138] width 152 height 19
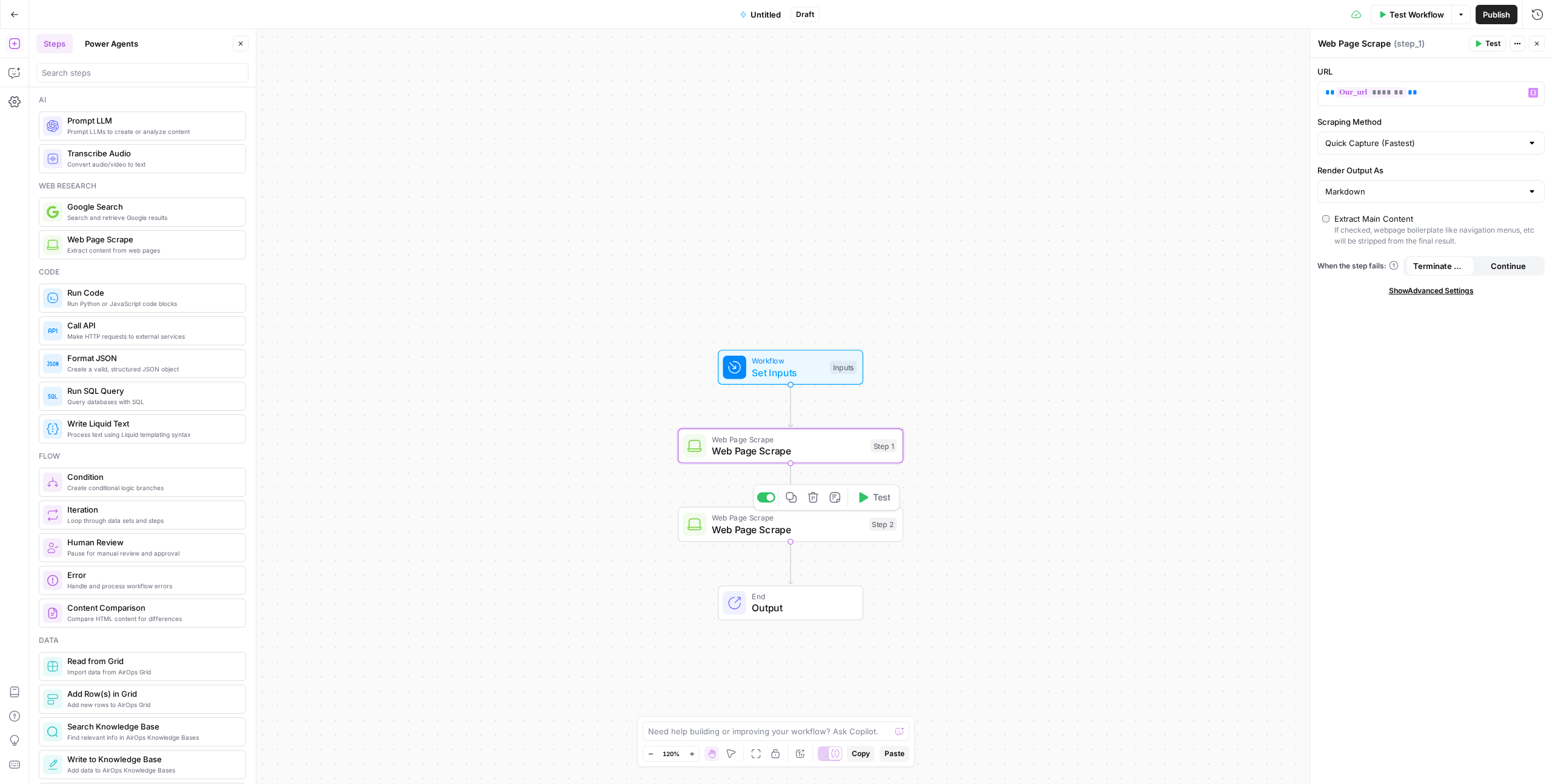
click at [821, 474] on span "Web Page Scrape" at bounding box center [787, 530] width 152 height 15
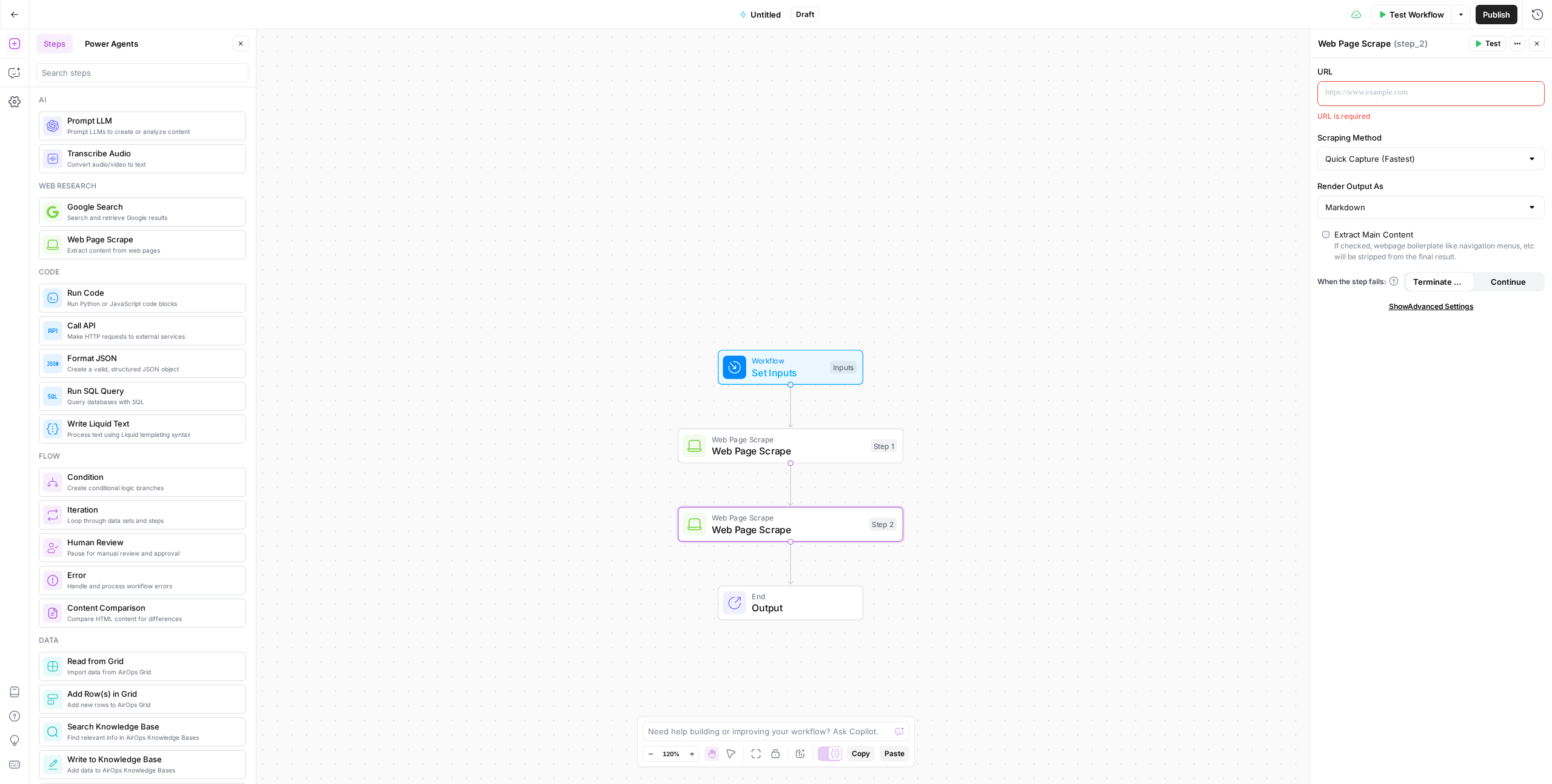
click at [916, 105] on div at bounding box center [1431, 93] width 227 height 25
click at [916, 84] on div at bounding box center [1421, 94] width 207 height 24
click at [916, 93] on icon "button" at bounding box center [1533, 93] width 6 height 6
click at [916, 163] on button "Select variable comp_url" at bounding box center [965, 157] width 152 height 19
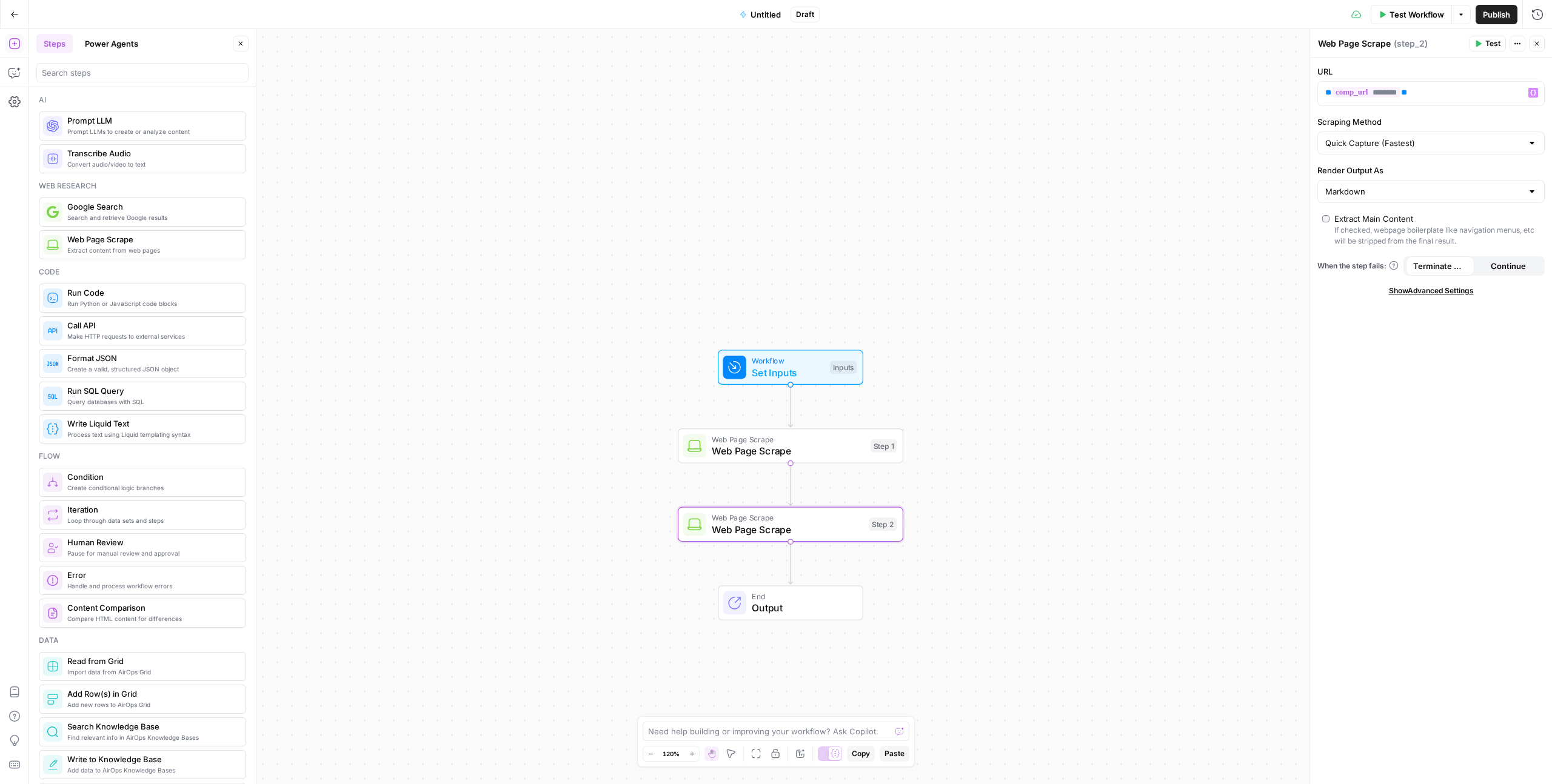
click at [916, 474] on div "Workflow Set Inputs Inputs Web Page Scrape Web Page Scrape Step 1 Web Page Scra…" at bounding box center [791, 406] width 1523 height 755
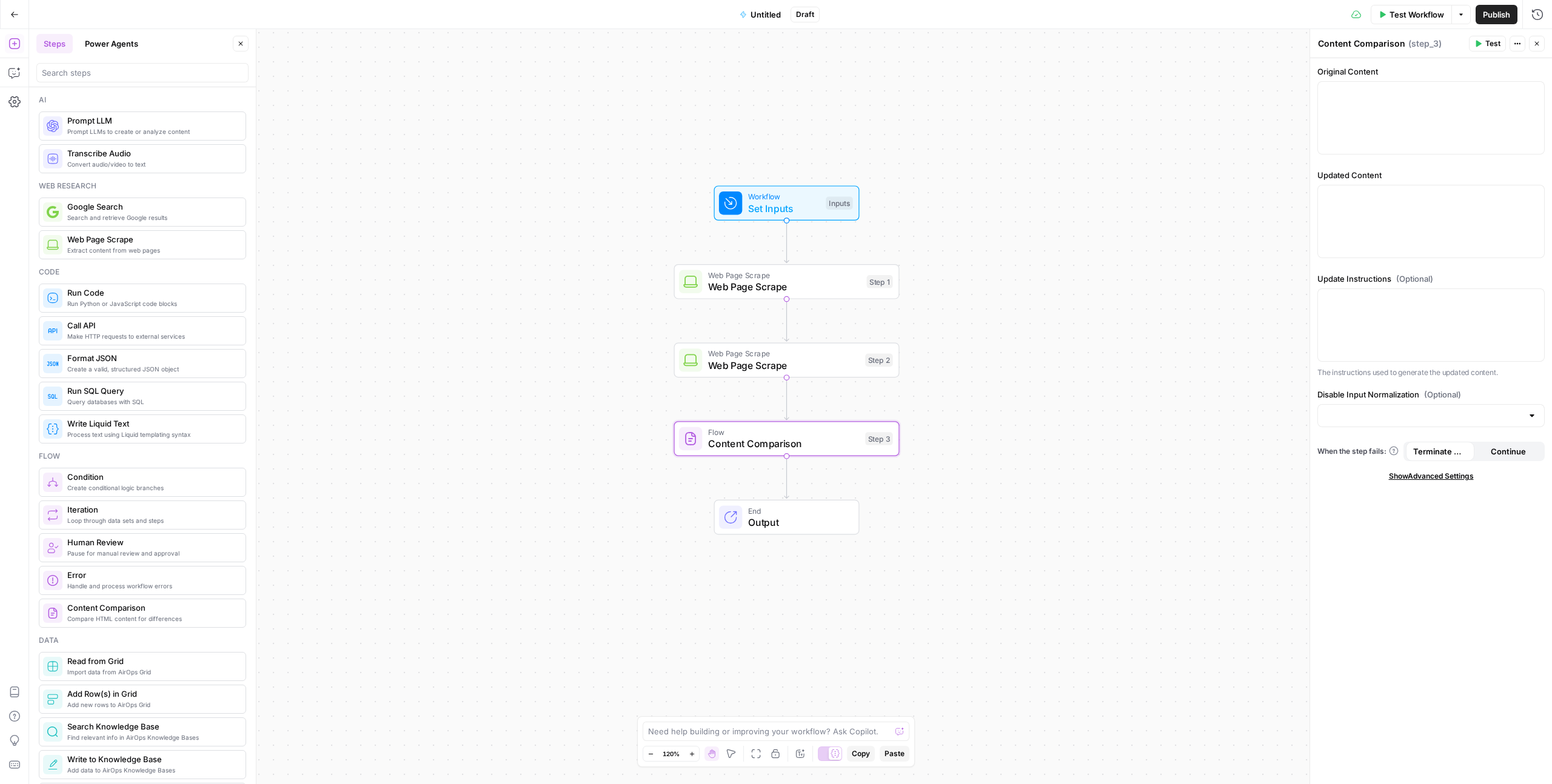
click at [916, 38] on button "Close" at bounding box center [1537, 43] width 15 height 15
click at [812, 413] on icon "button" at bounding box center [809, 412] width 10 height 10
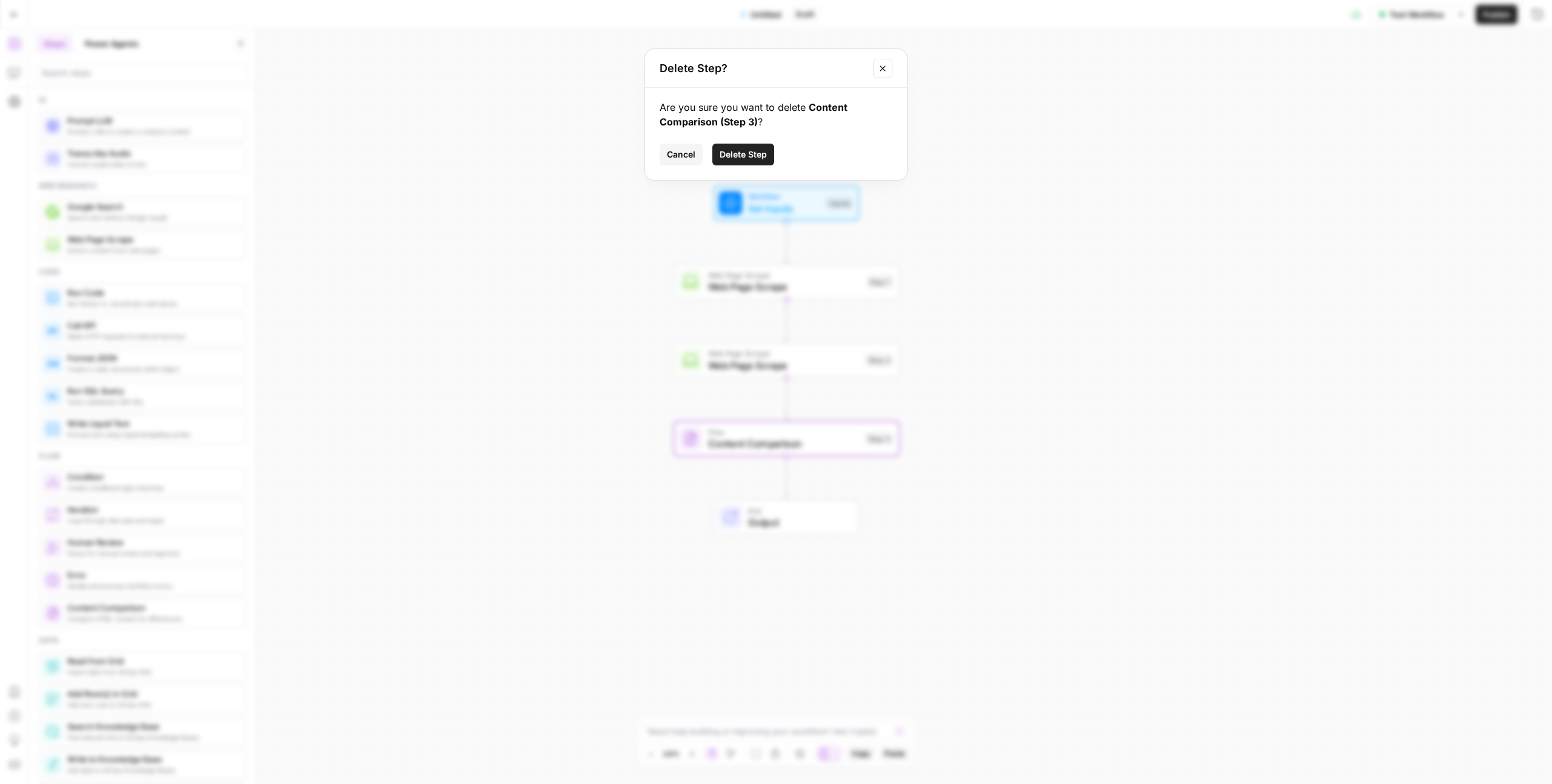
click at [743, 154] on span "Delete Step" at bounding box center [743, 154] width 47 height 12
click at [122, 73] on input "search" at bounding box center [143, 72] width 202 height 12
click at [115, 49] on button "Power Agents" at bounding box center [111, 43] width 68 height 19
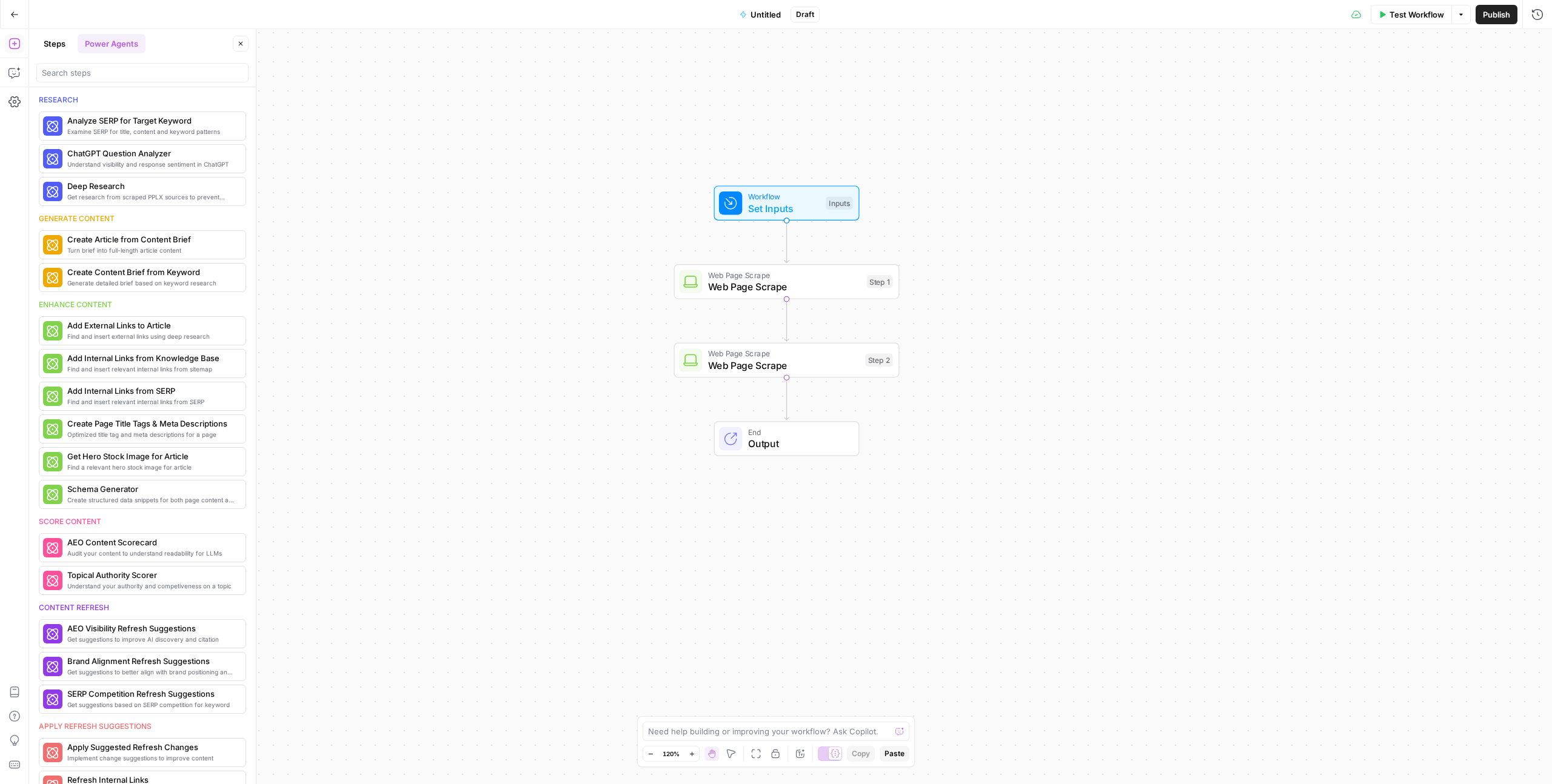
click at [46, 48] on button "Steps" at bounding box center [55, 43] width 36 height 19
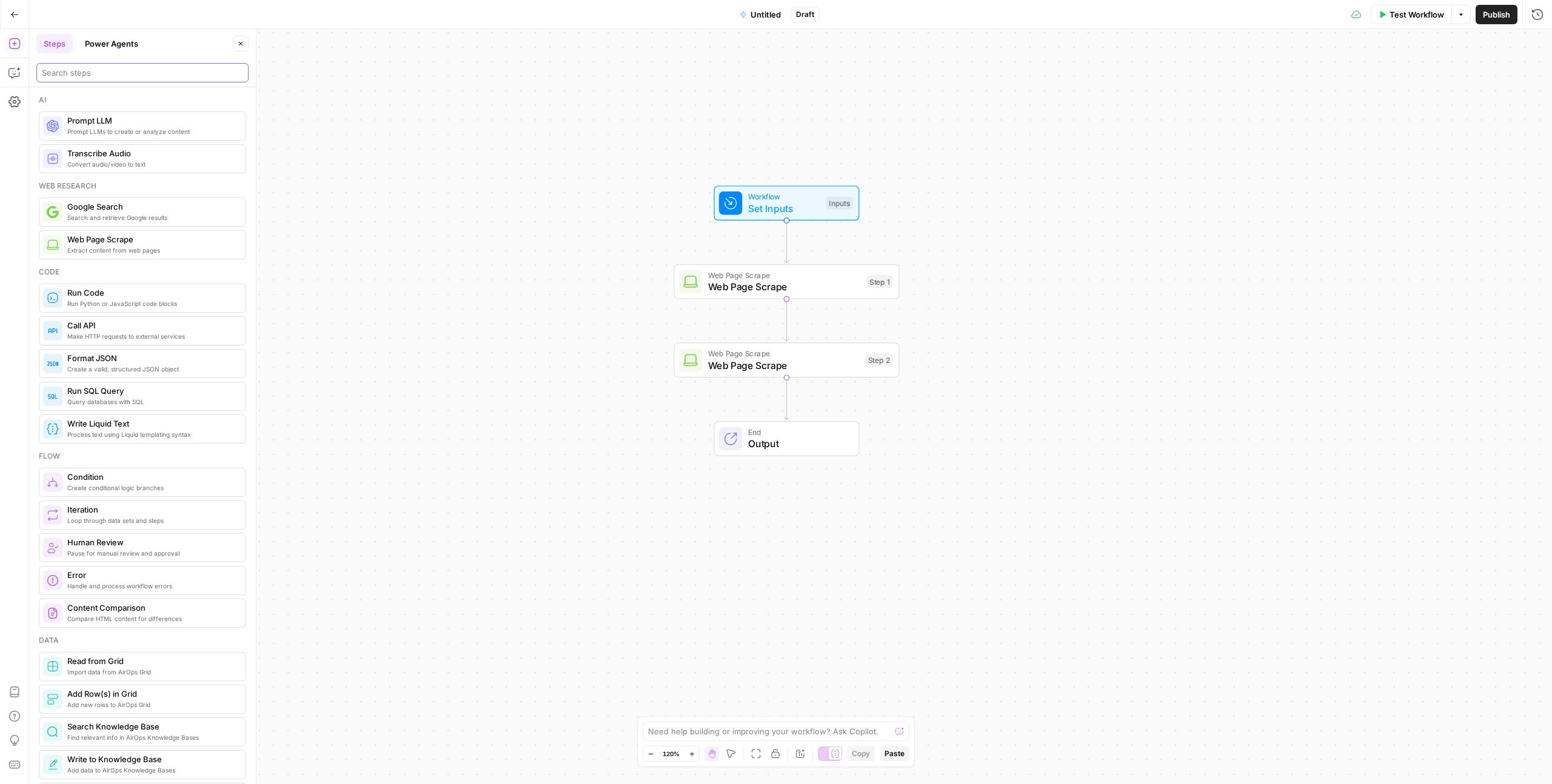
click at [68, 68] on input "search" at bounding box center [143, 72] width 202 height 12
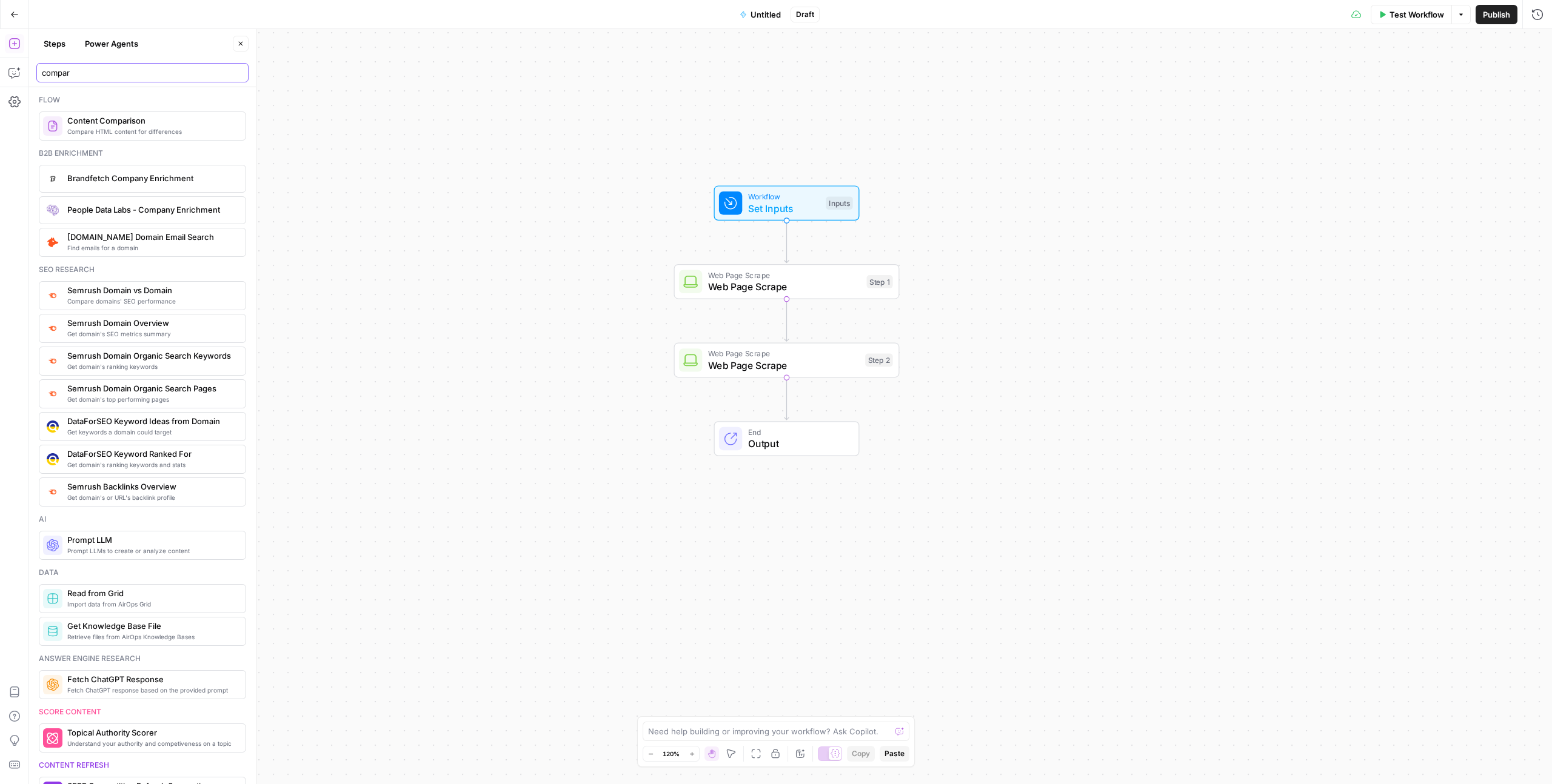
type input "compare"
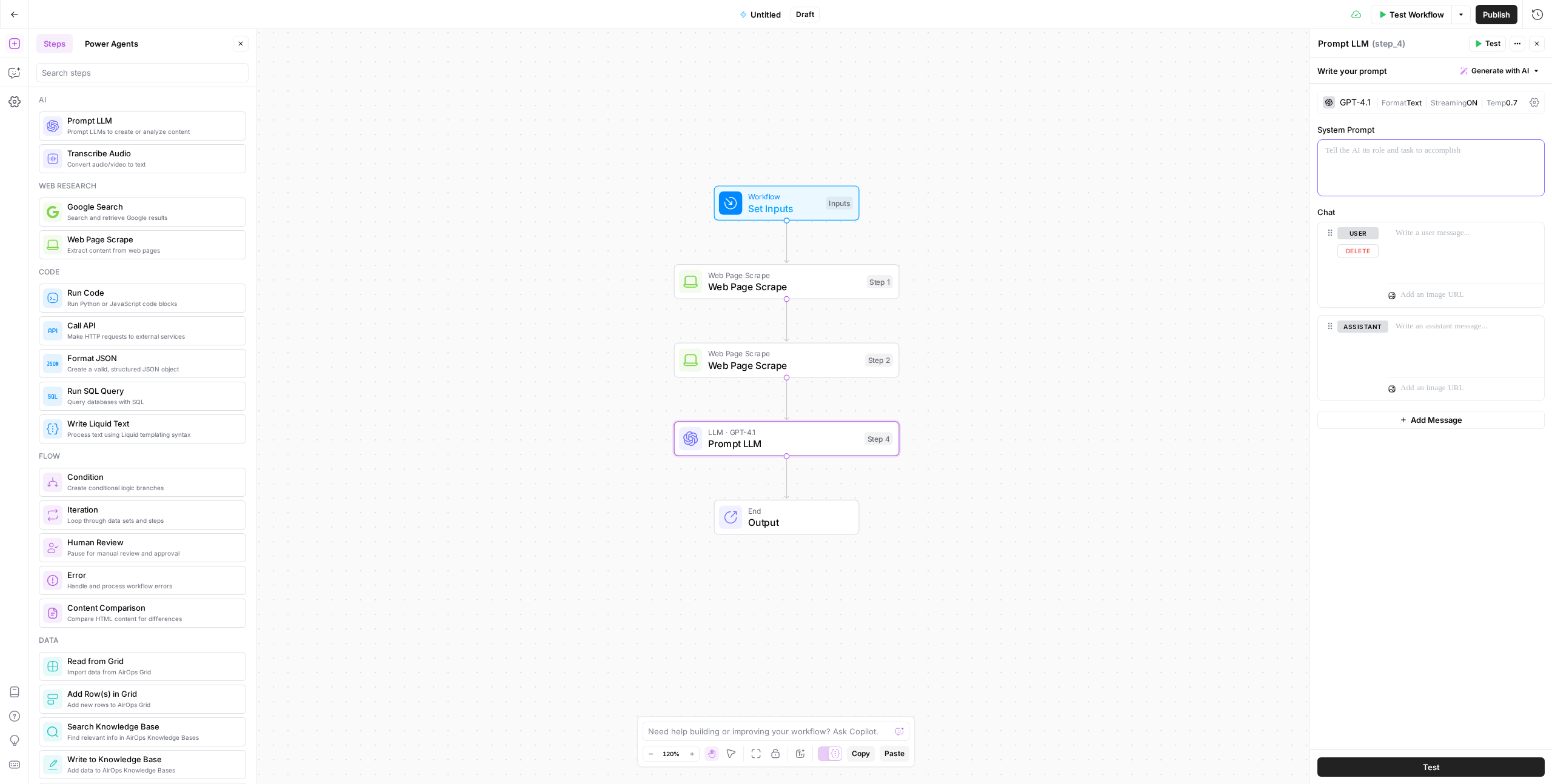
click at [916, 155] on p at bounding box center [1430, 150] width 212 height 12
drag, startPoint x: 1469, startPoint y: 180, endPoint x: 1517, endPoint y: 161, distance: 51.6
click at [916, 161] on p "**********" at bounding box center [1430, 163] width 212 height 36
click at [916, 263] on div at bounding box center [1466, 253] width 155 height 55
click at [916, 234] on icon "button" at bounding box center [1533, 235] width 6 height 6
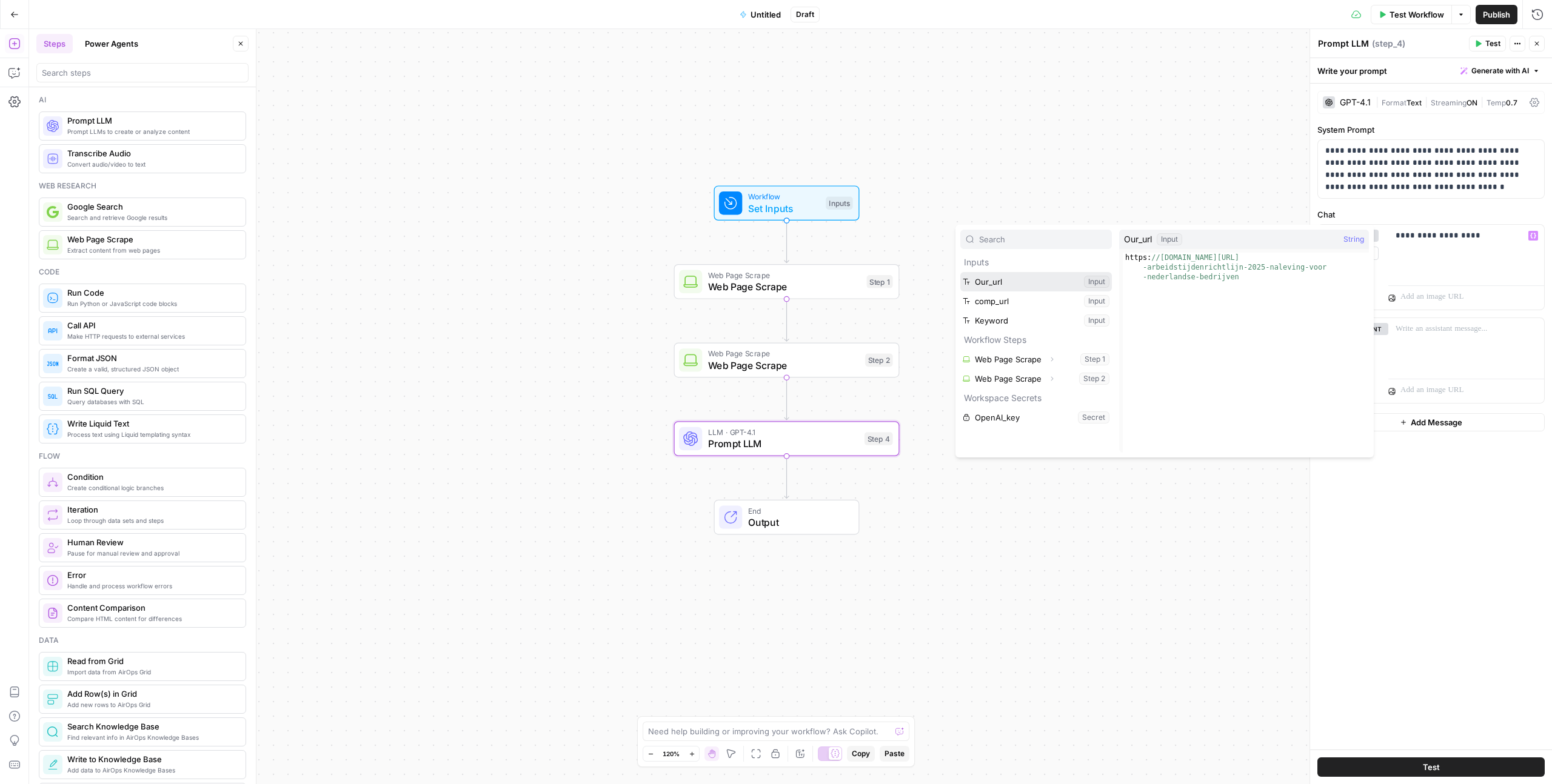
click at [916, 281] on button "Select variable Our_url" at bounding box center [1036, 282] width 152 height 19
click at [916, 233] on button "Variables Menu" at bounding box center [1533, 235] width 10 height 10
click at [896, 203] on div "Workflow Set Inputs Inputs" at bounding box center [787, 203] width 225 height 35
click at [838, 174] on span "Test Step" at bounding box center [827, 176] width 39 height 14
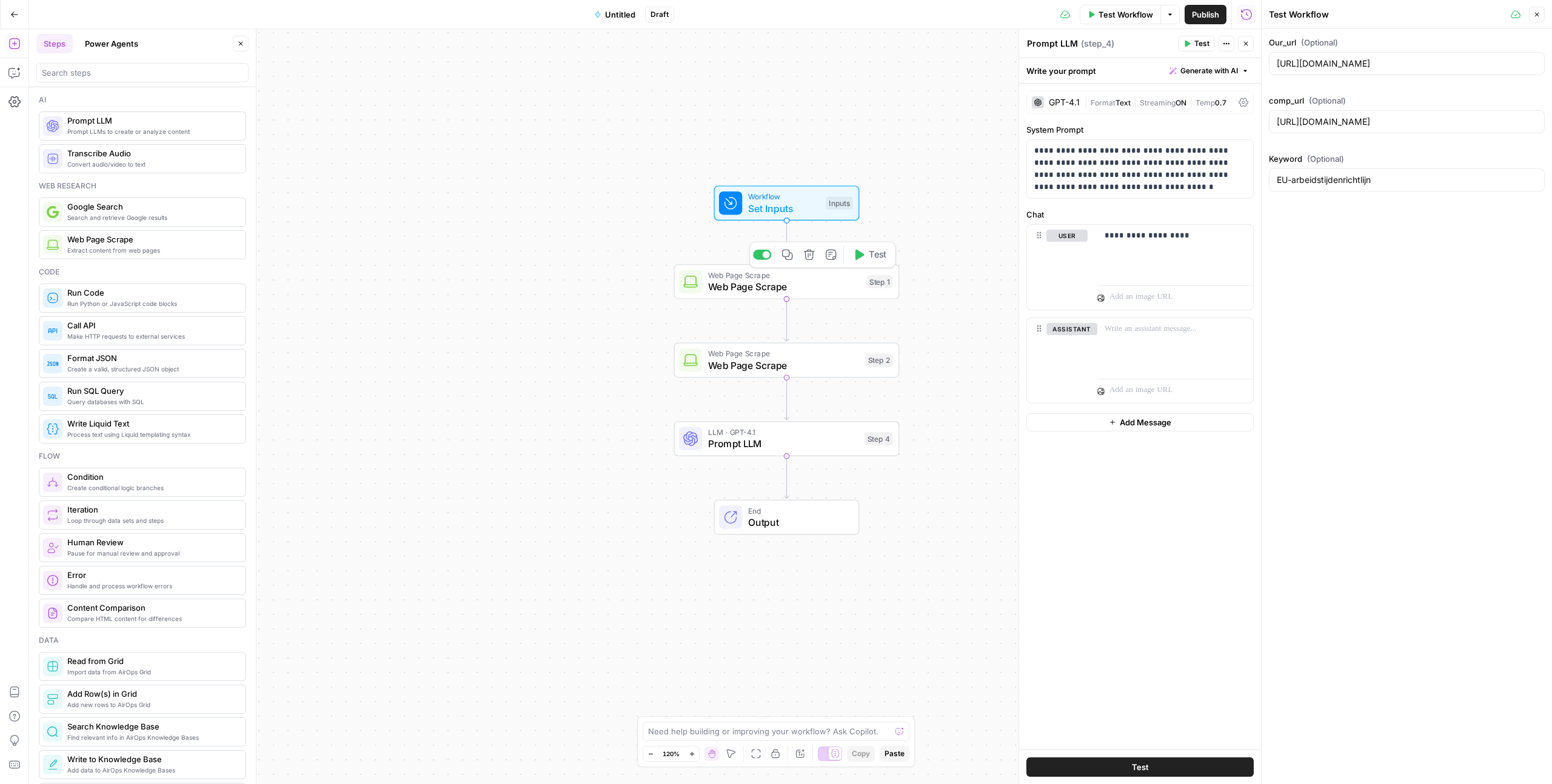
click at [869, 260] on span "Test" at bounding box center [877, 255] width 17 height 14
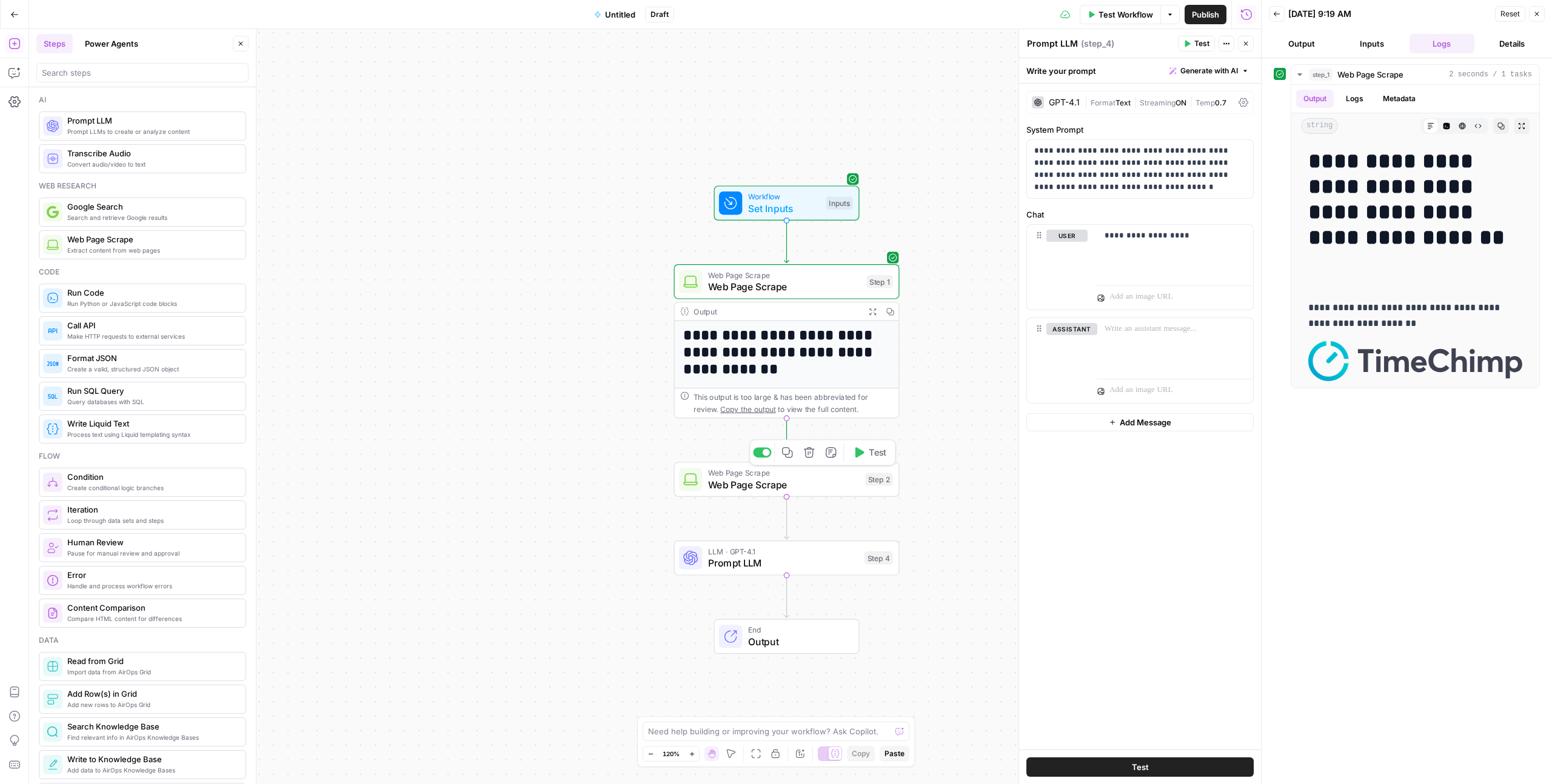
click at [861, 458] on icon "button" at bounding box center [859, 452] width 12 height 12
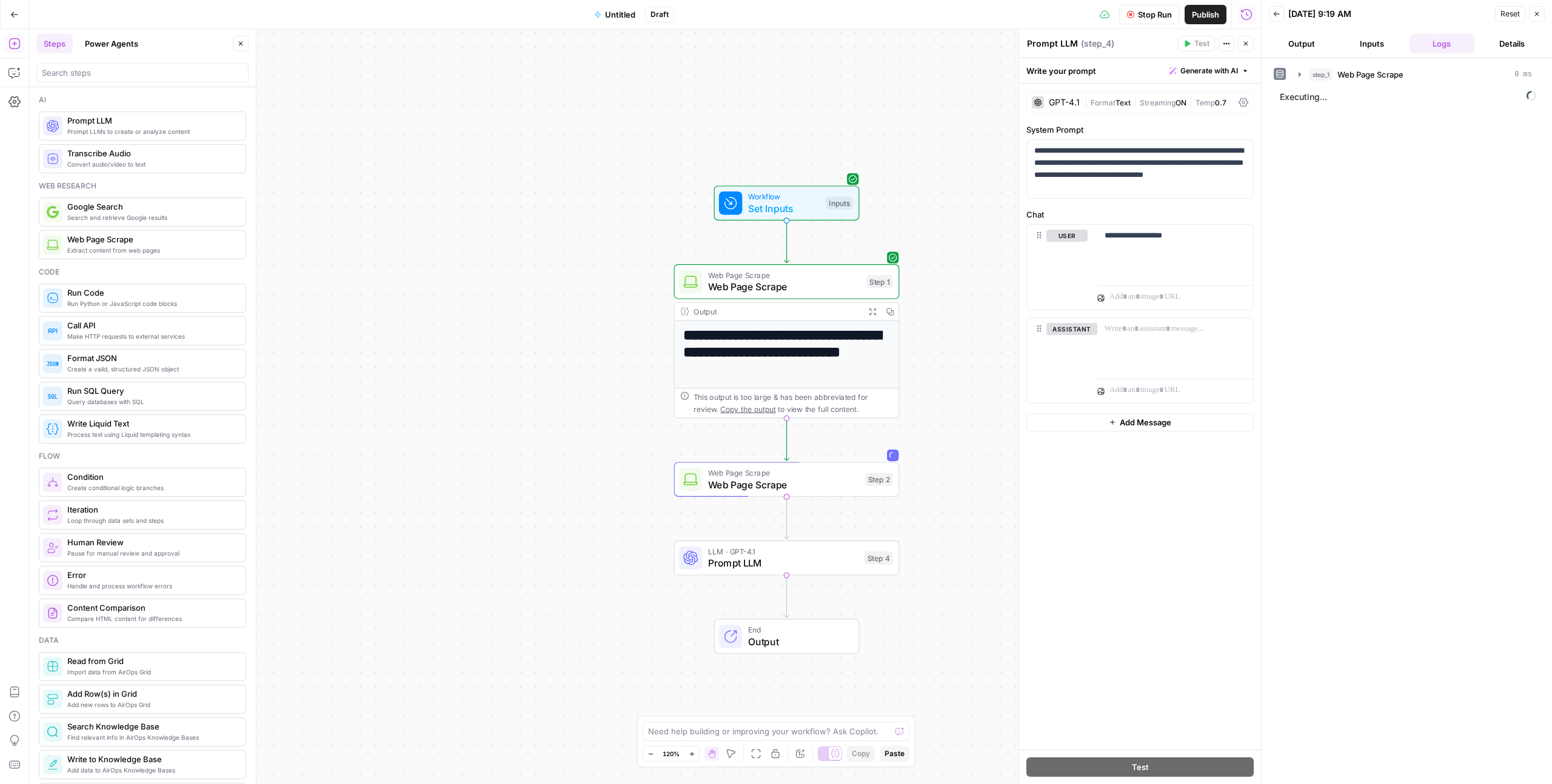
click at [916, 19] on button "Close" at bounding box center [1537, 14] width 15 height 15
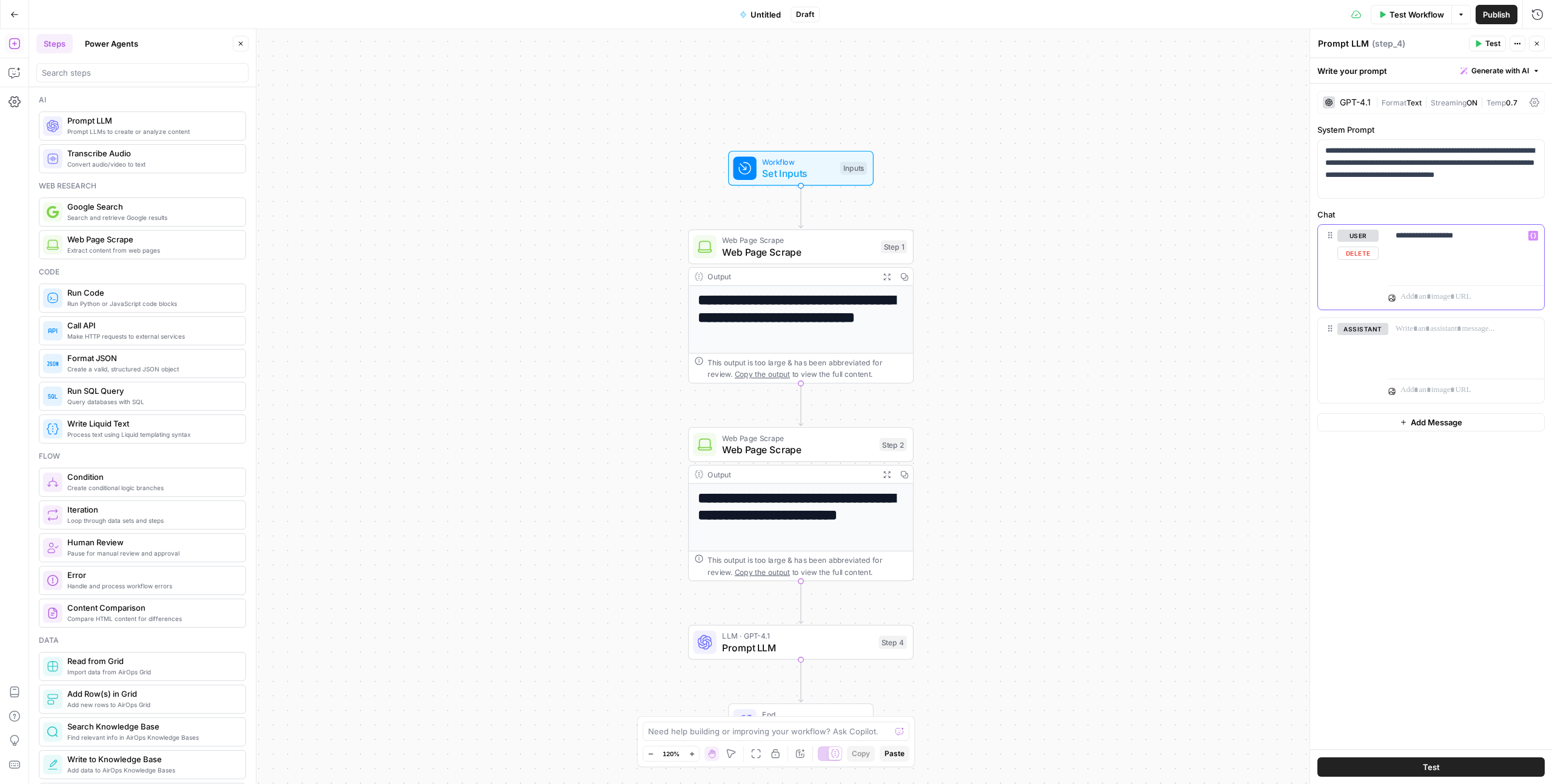
click at [916, 245] on div "**********" at bounding box center [1466, 253] width 155 height 55
click at [916, 239] on button "Variables Menu" at bounding box center [1533, 235] width 10 height 10
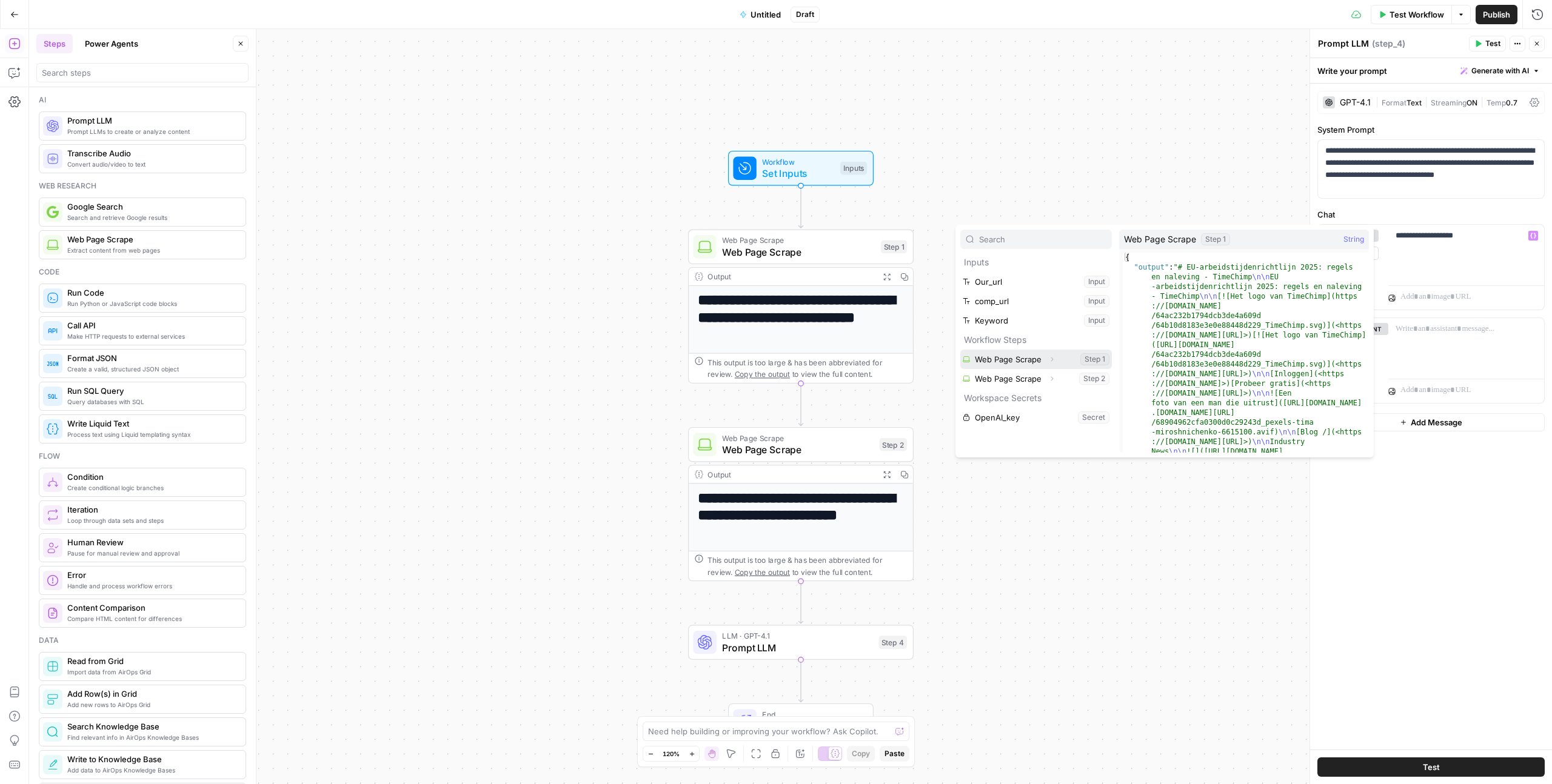
click at [916, 362] on button "Select variable Web Page Scrape" at bounding box center [1036, 359] width 152 height 19
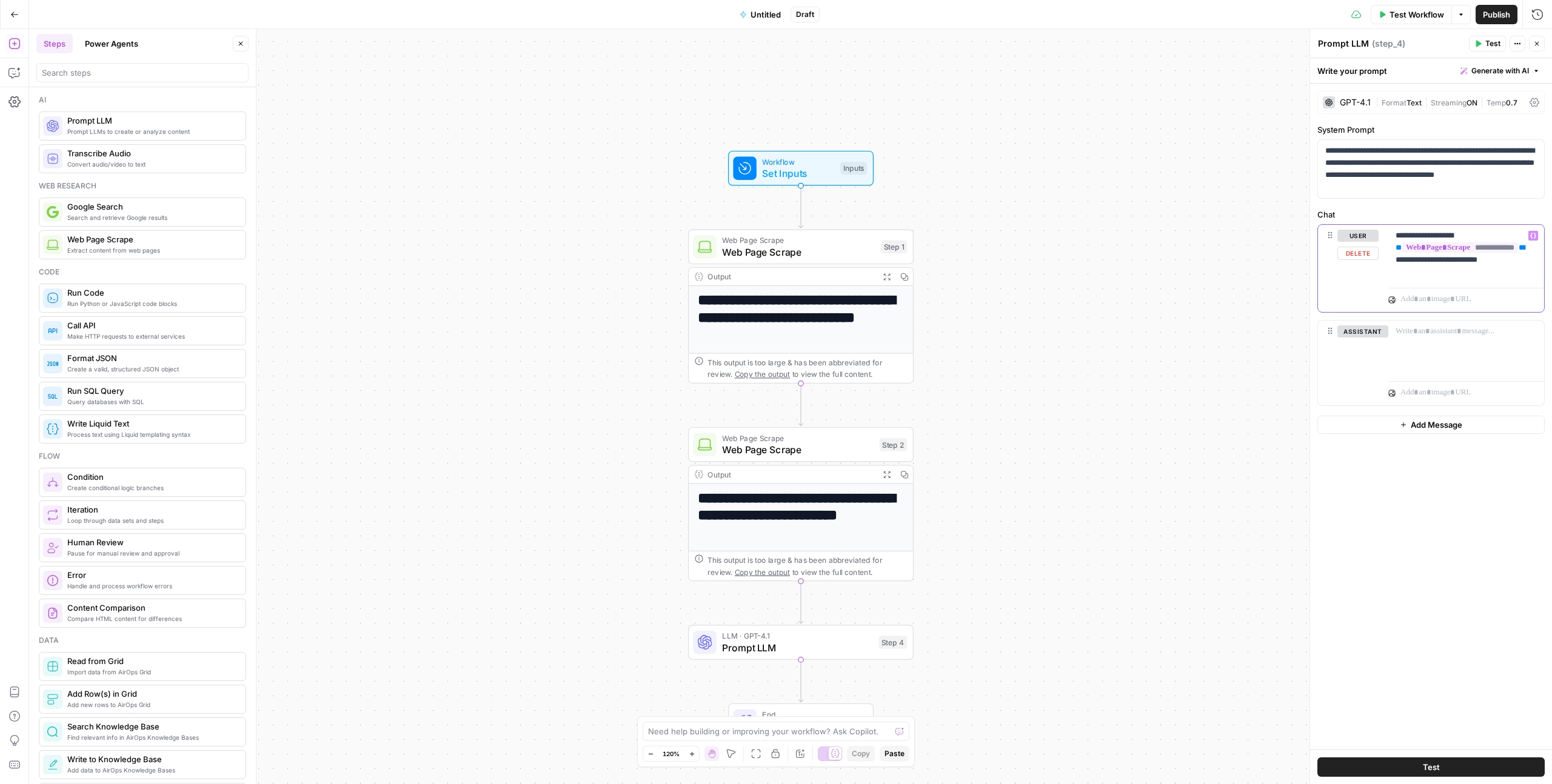
click at [916, 239] on button "Variables Menu" at bounding box center [1533, 235] width 10 height 10
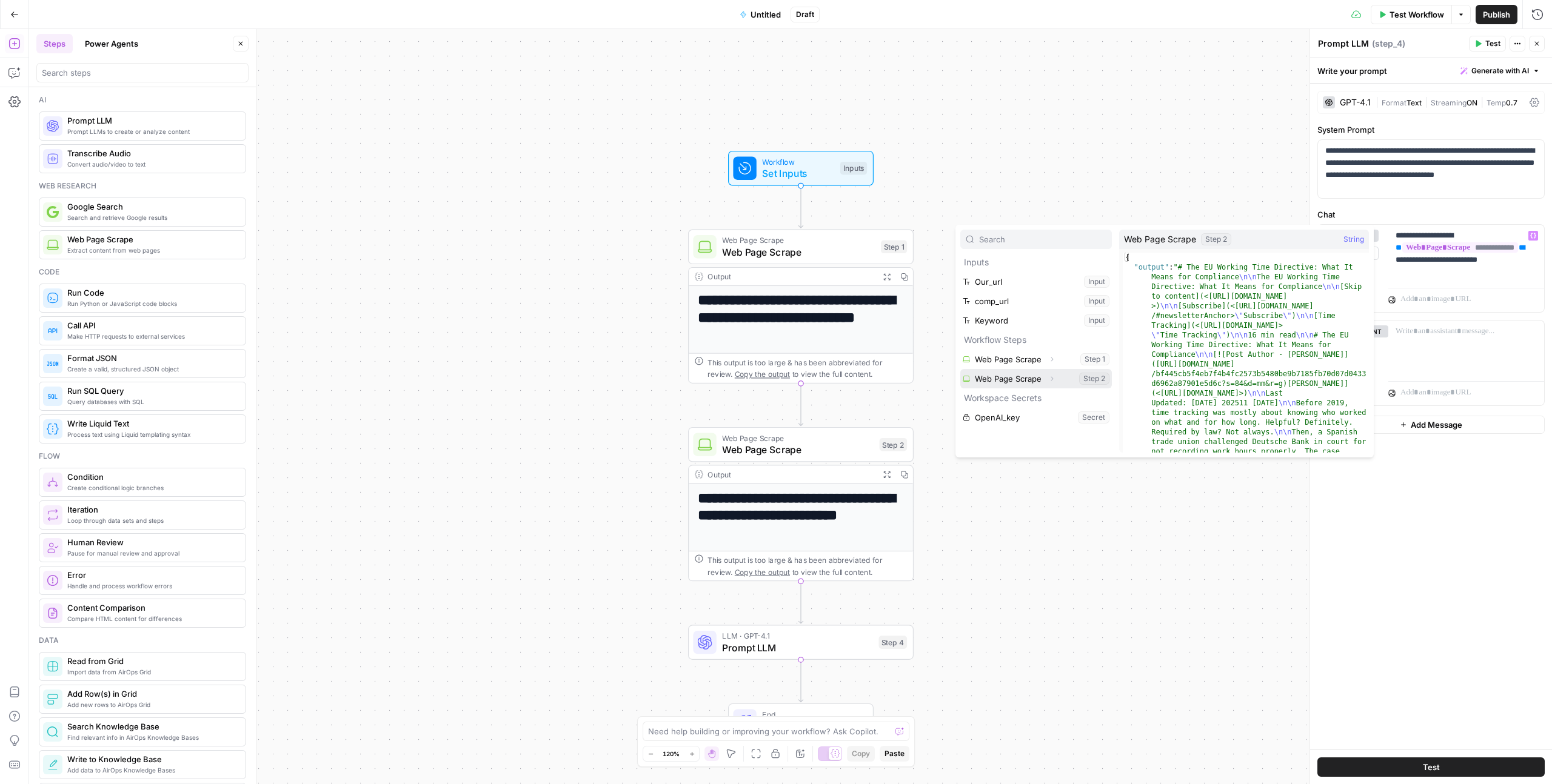
click at [916, 379] on button "Select variable Web Page Scrape" at bounding box center [1036, 378] width 152 height 19
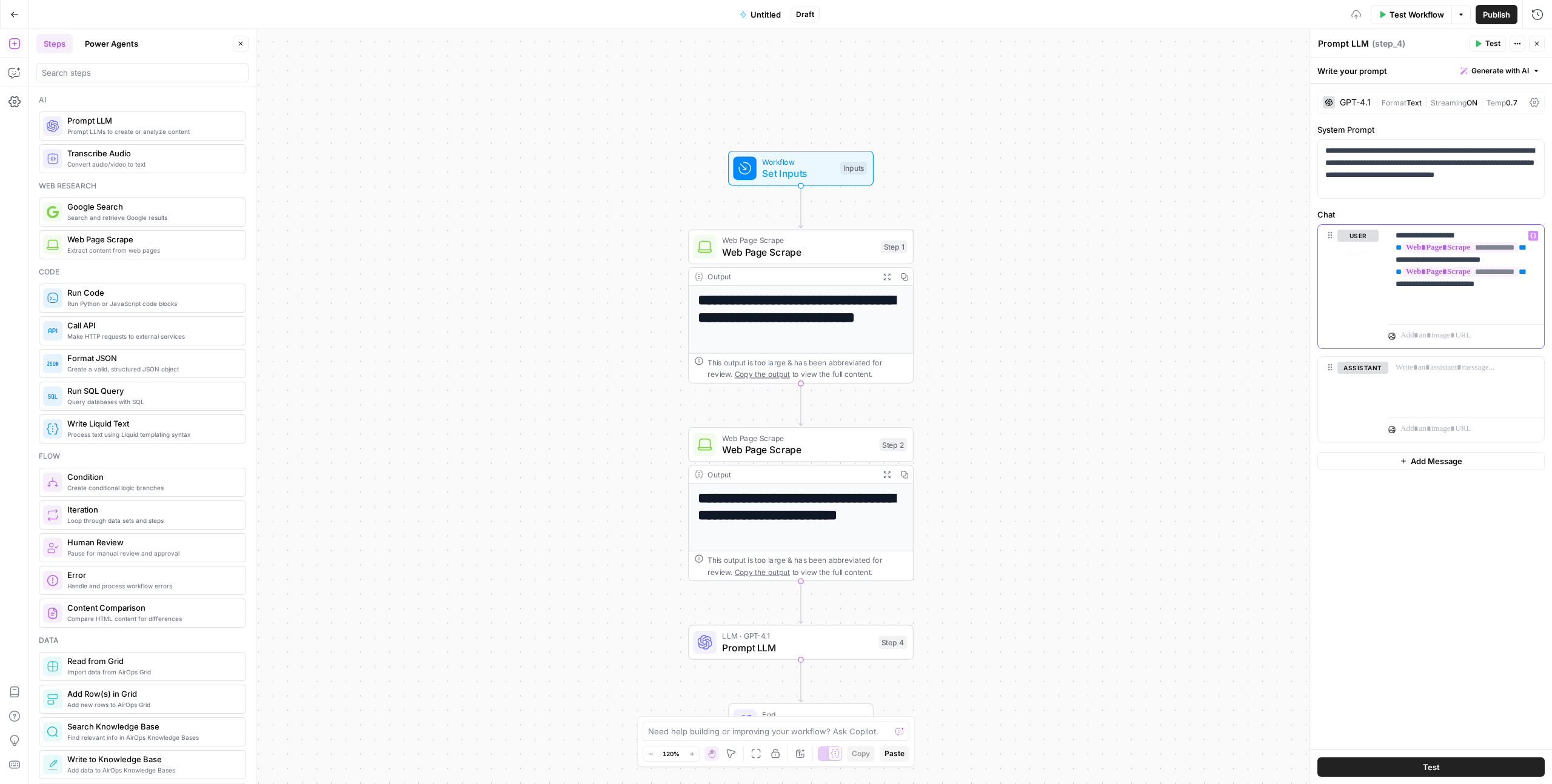
click at [916, 239] on div "**********" at bounding box center [1466, 273] width 155 height 94
click at [916, 236] on span "Variables Menu" at bounding box center [1536, 236] width 1 height 1
click at [916, 317] on button "Select variable Keyword" at bounding box center [1036, 320] width 152 height 19
click at [916, 308] on p "**********" at bounding box center [1466, 272] width 141 height 84
click at [916, 234] on icon "button" at bounding box center [1533, 235] width 6 height 6
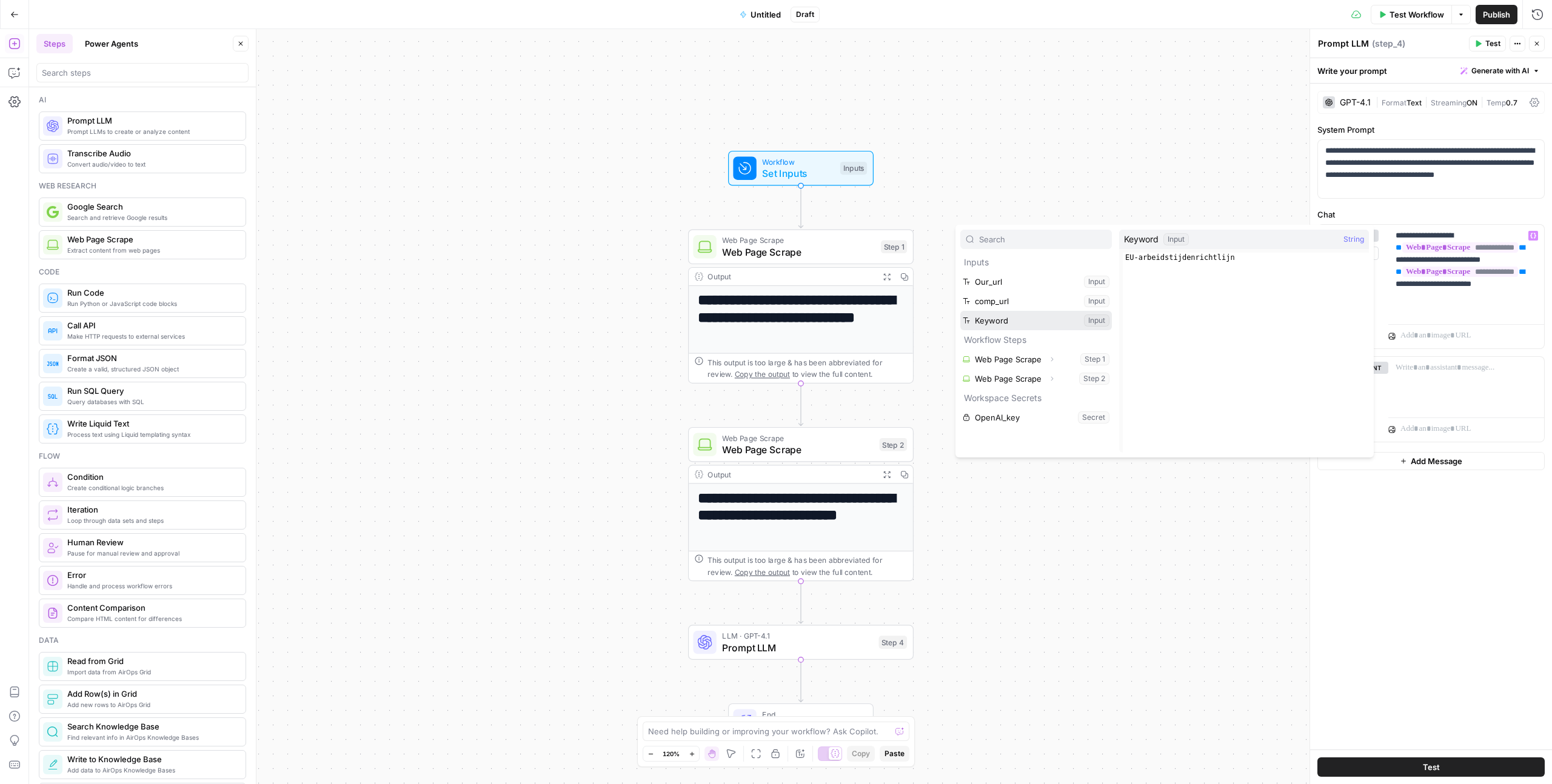
click at [916, 323] on button "Select variable Keyword" at bounding box center [1036, 320] width 152 height 19
click at [916, 474] on div "**********" at bounding box center [1431, 416] width 242 height 666
click at [916, 474] on button "Test" at bounding box center [1431, 767] width 227 height 19
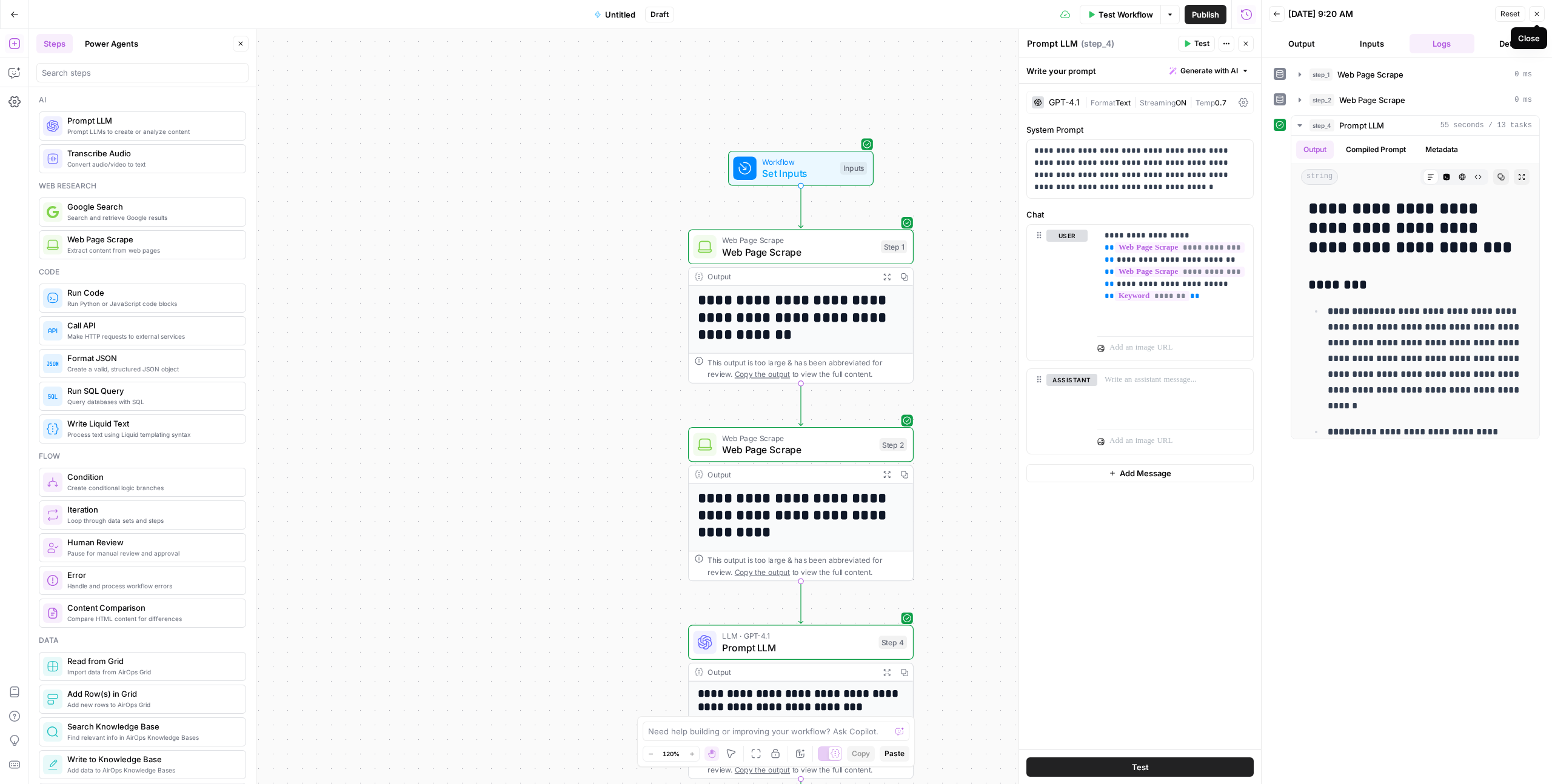
click at [916, 16] on icon "button" at bounding box center [1537, 14] width 7 height 7
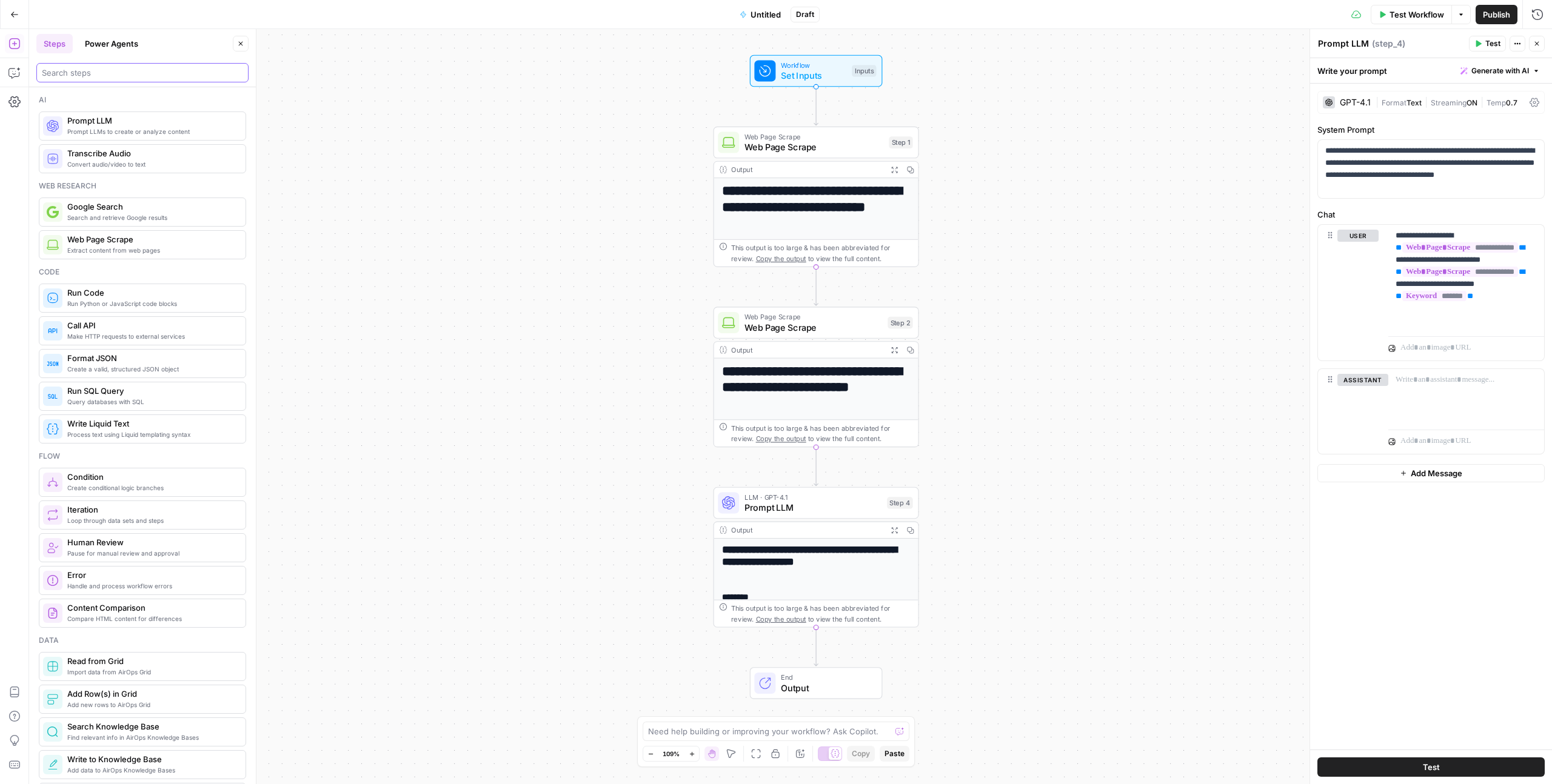
click at [119, 72] on input "search" at bounding box center [143, 72] width 202 height 12
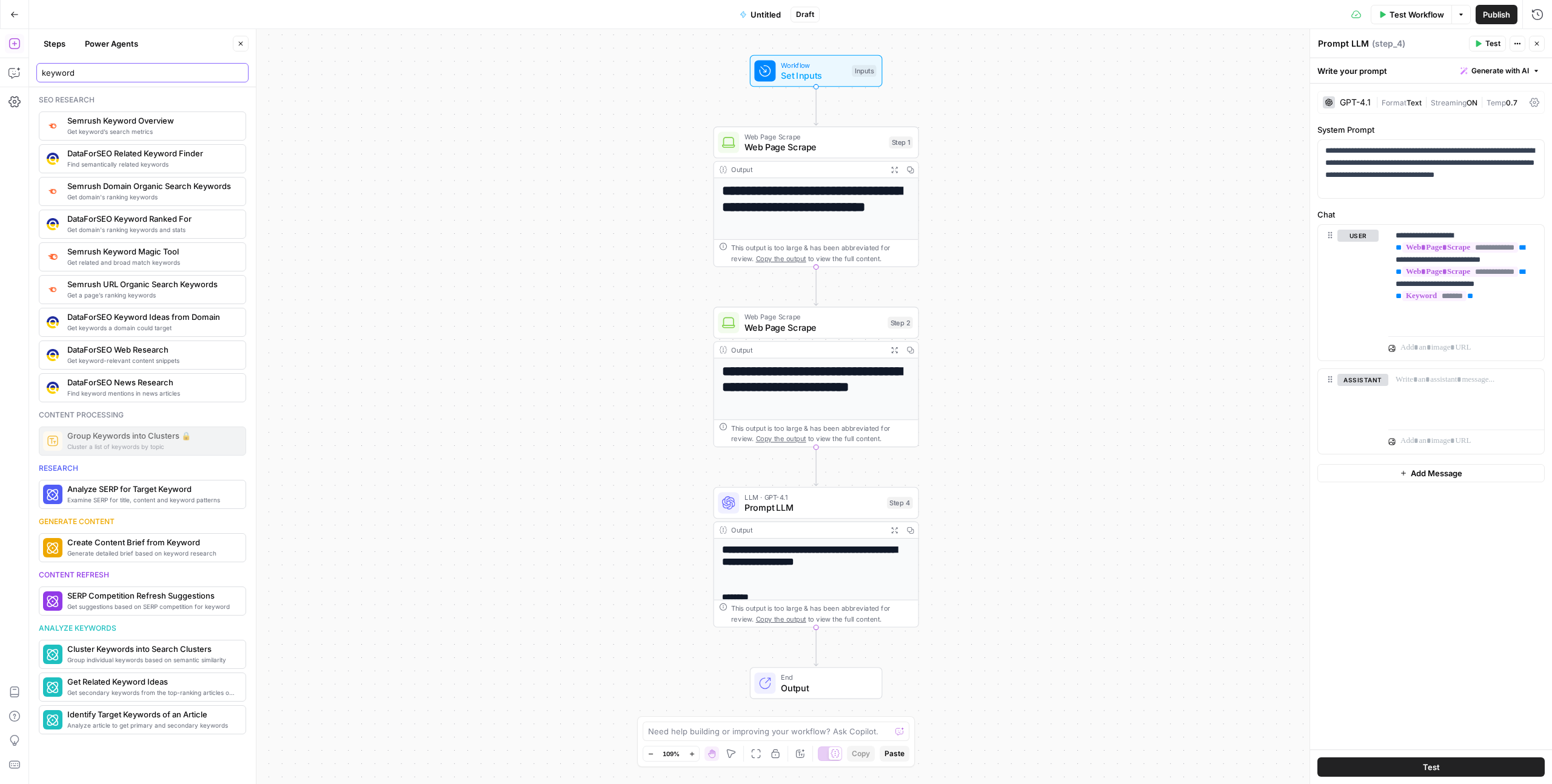
type input "keyword"
click at [103, 46] on button "Power Agents" at bounding box center [111, 43] width 68 height 19
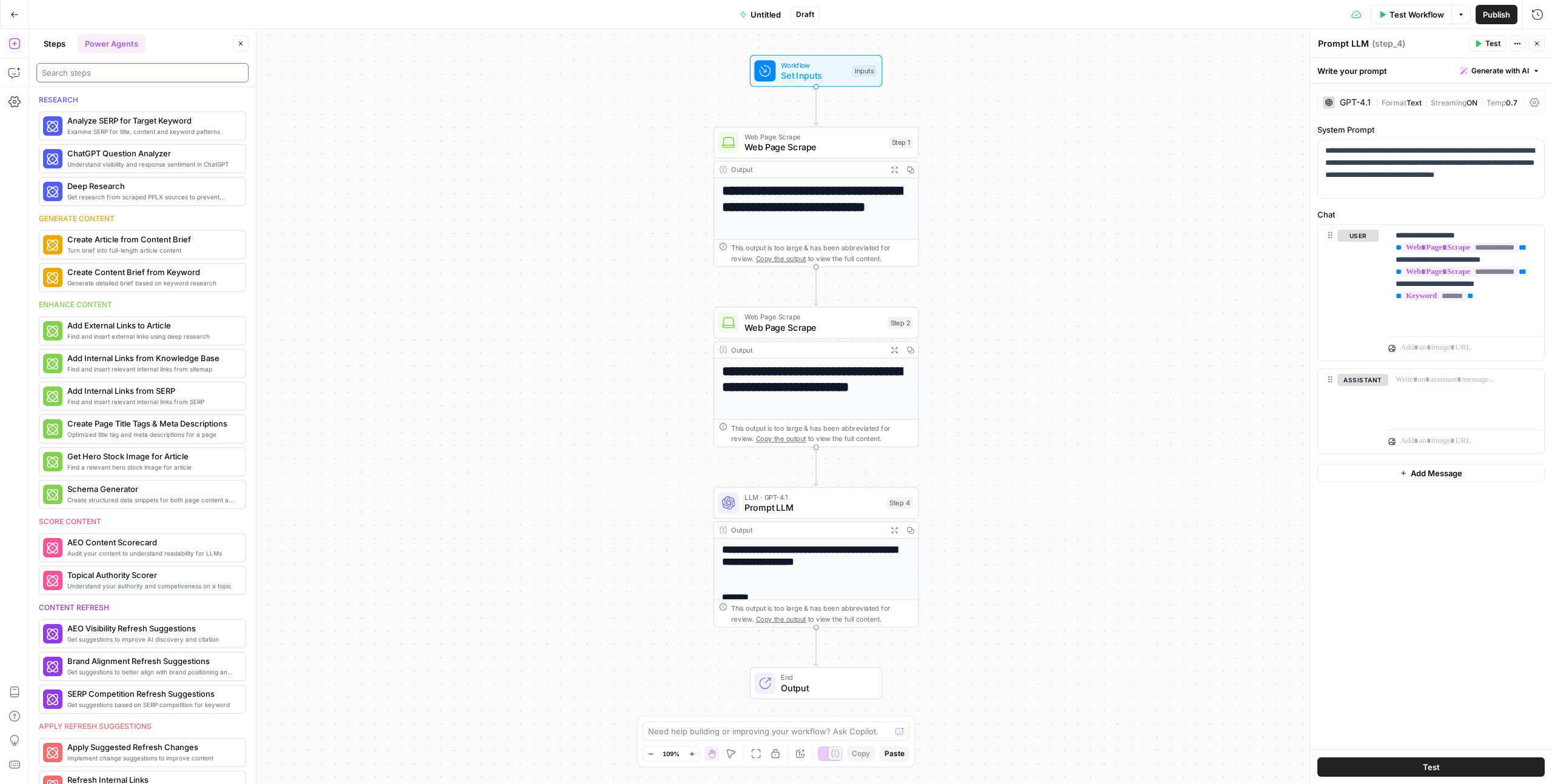
click at [115, 76] on input "search" at bounding box center [143, 72] width 202 height 12
type input "ke"
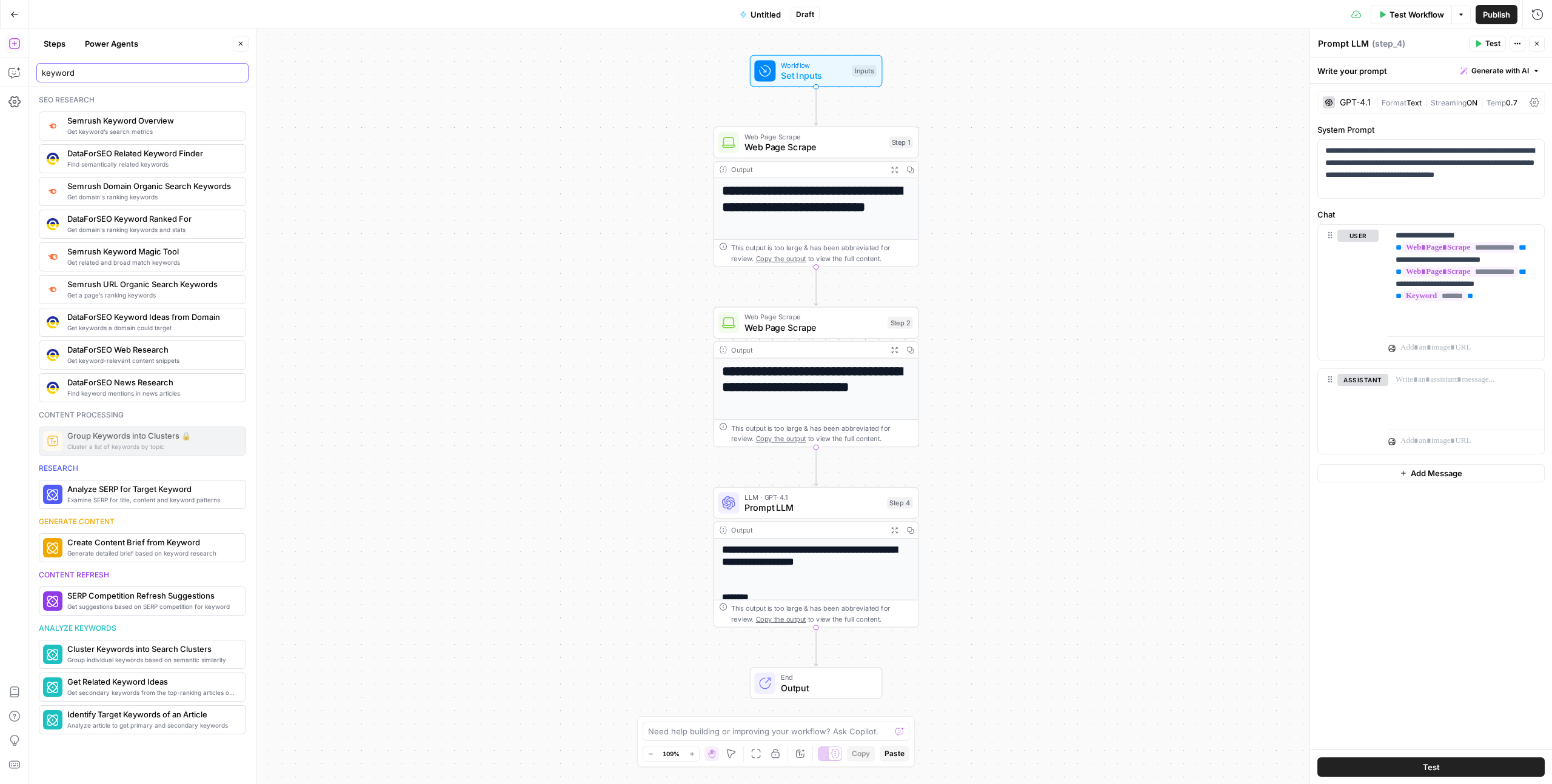
type input "keyword"
click at [118, 43] on button "Power Agents" at bounding box center [111, 43] width 68 height 19
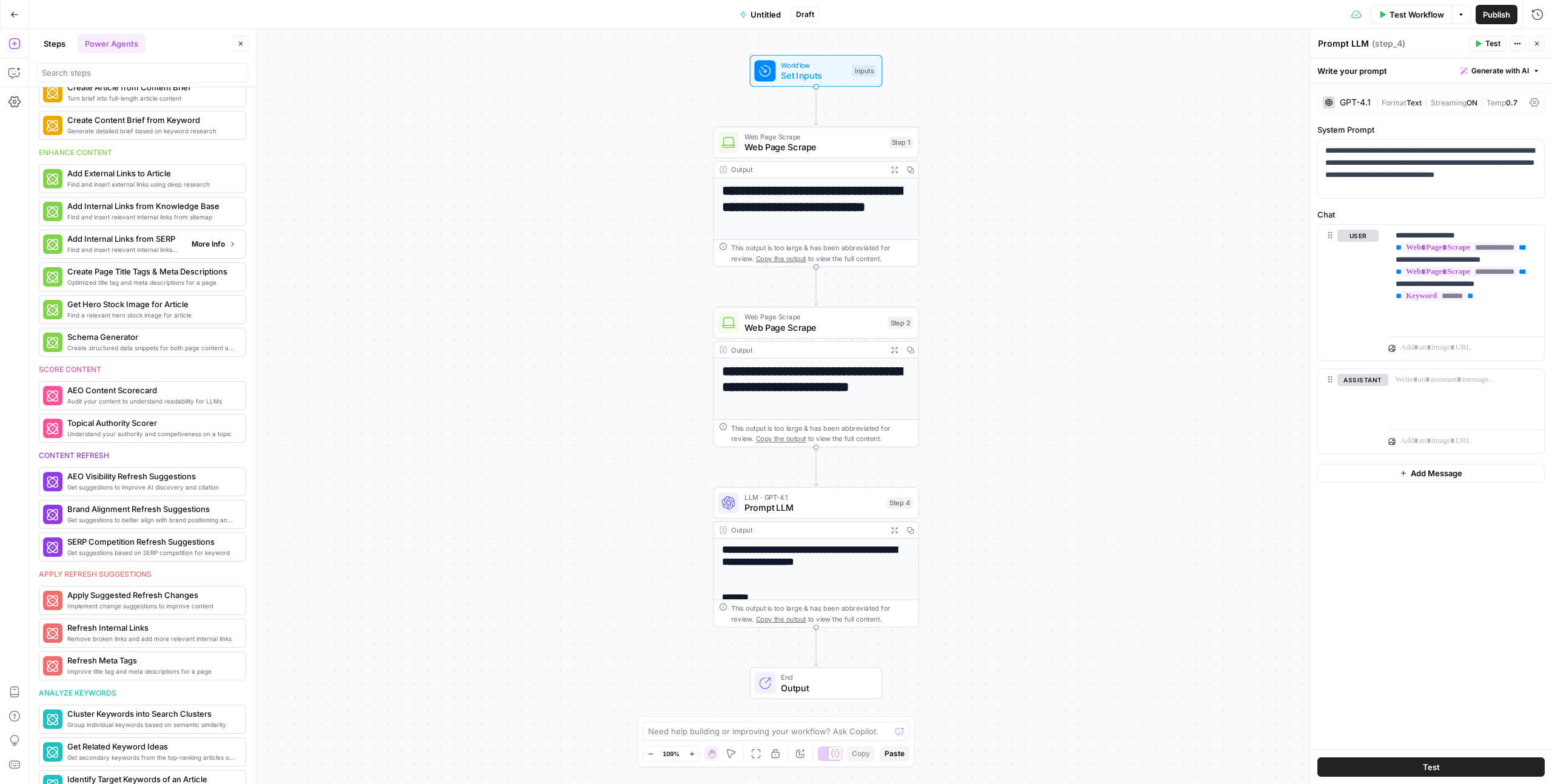
scroll to position [174, 0]
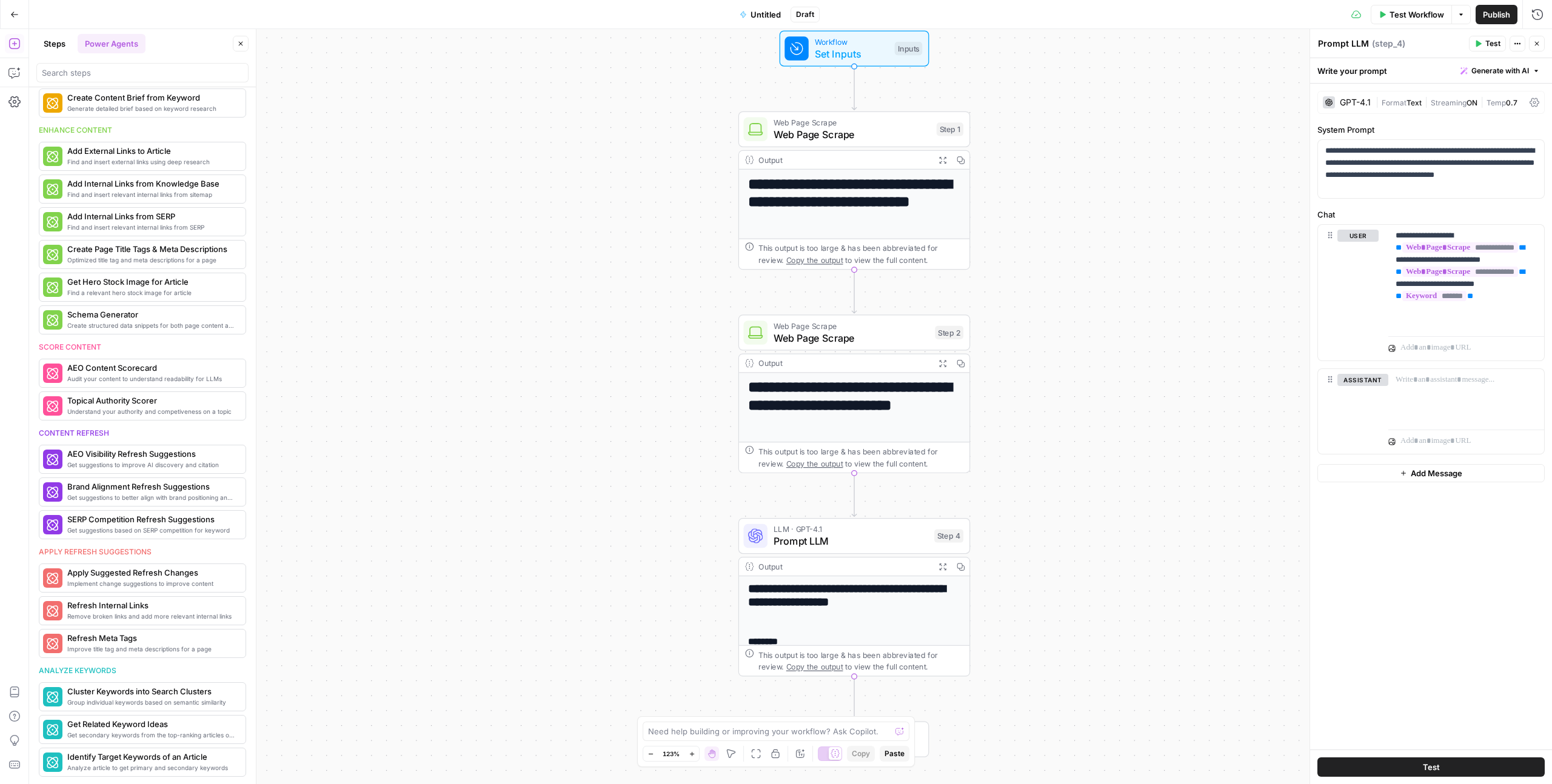
click at [16, 23] on button "Go Back" at bounding box center [15, 15] width 22 height 22
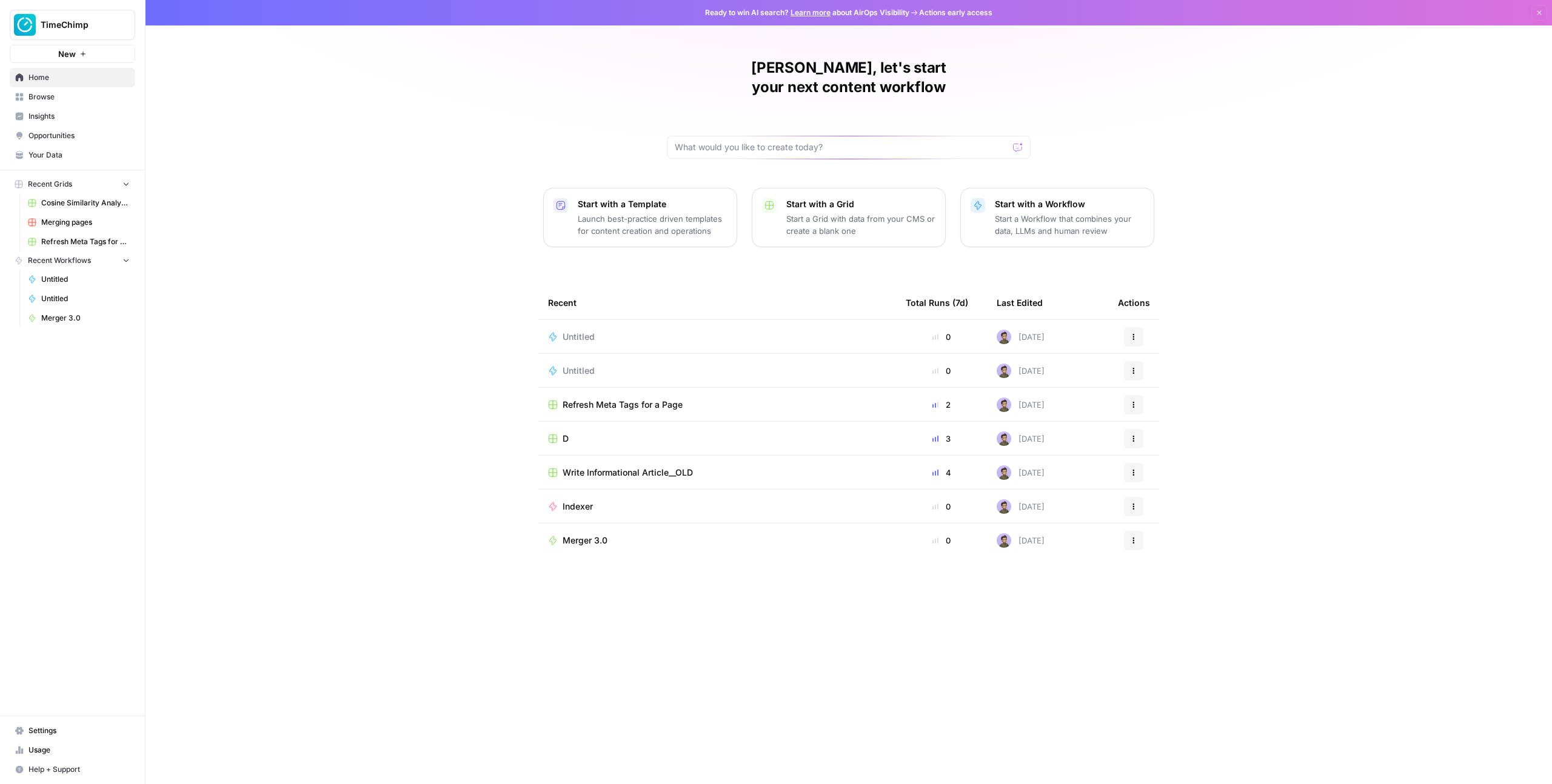
click at [59, 25] on span "TimeChimp" at bounding box center [77, 25] width 74 height 12
click at [101, 106] on span "September Cohort" at bounding box center [117, 110] width 160 height 12
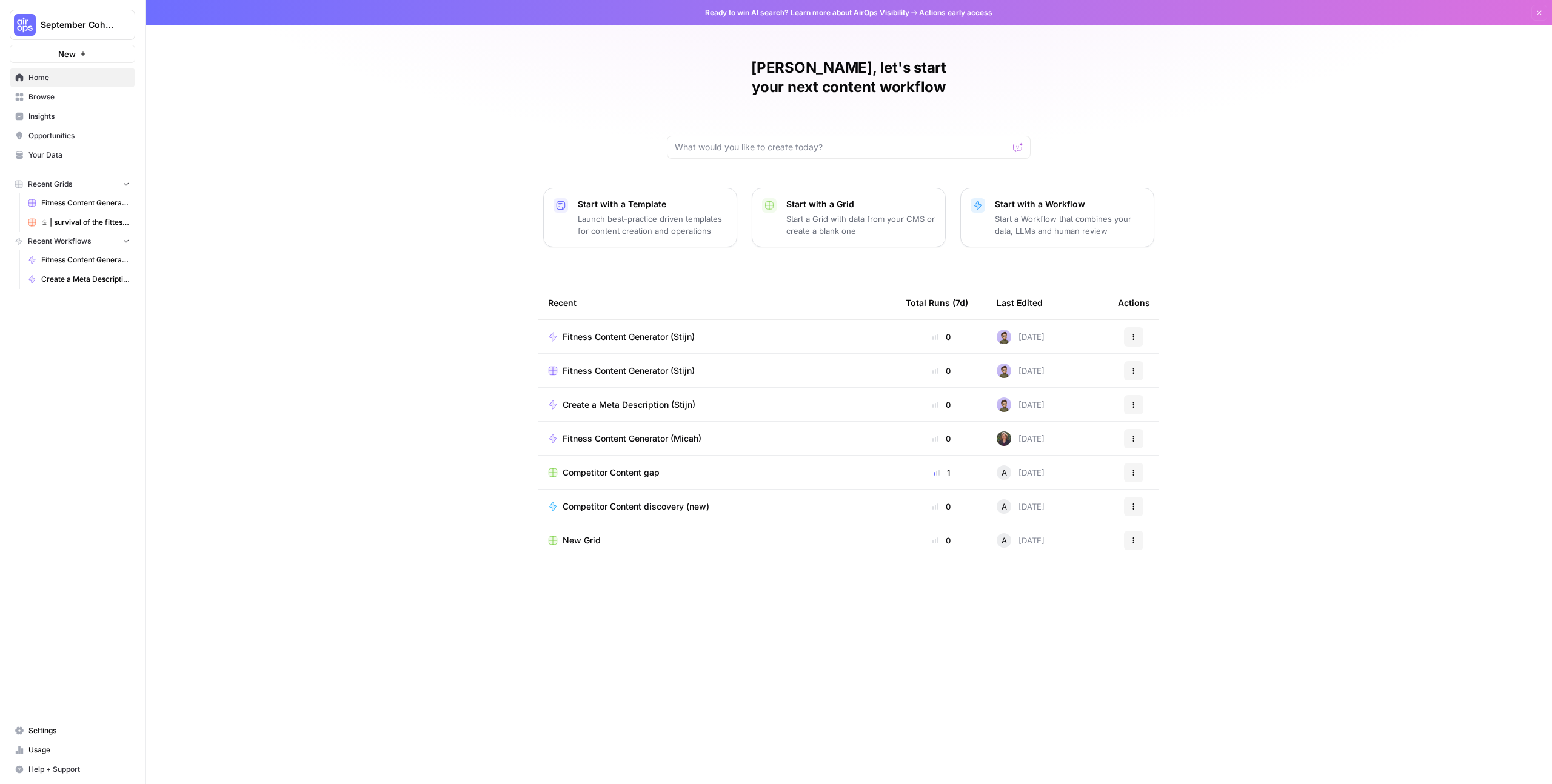
click at [328, 238] on div "Stijn, let's start your next content workflow Start with a Template Launch best…" at bounding box center [849, 392] width 1407 height 784
click at [91, 32] on button "September Cohort" at bounding box center [73, 25] width 125 height 30
click at [392, 329] on div "Stijn, let's start your next content workflow Start with a Template Launch best…" at bounding box center [849, 392] width 1407 height 784
